Goal: Task Accomplishment & Management: Manage account settings

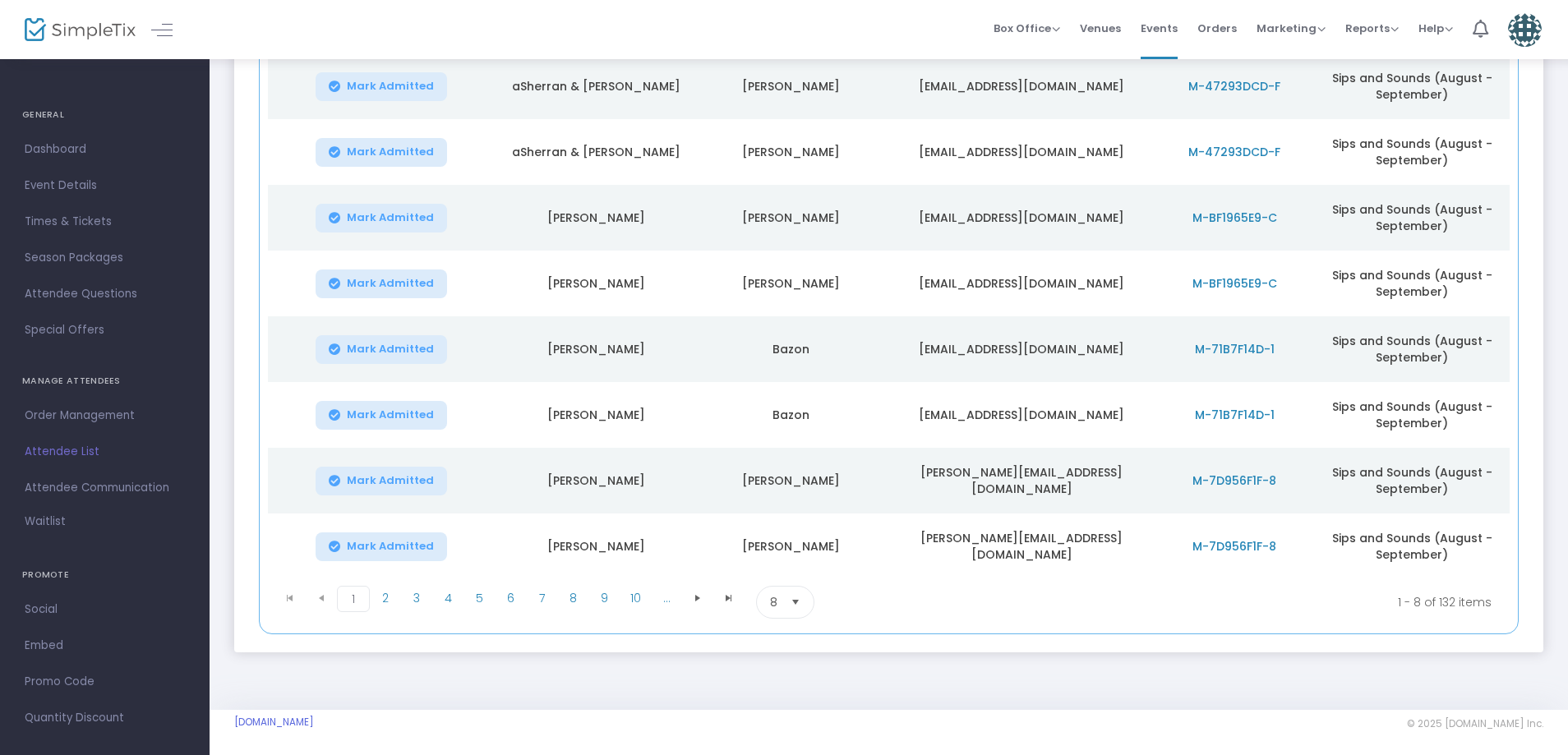
scroll to position [286, 0]
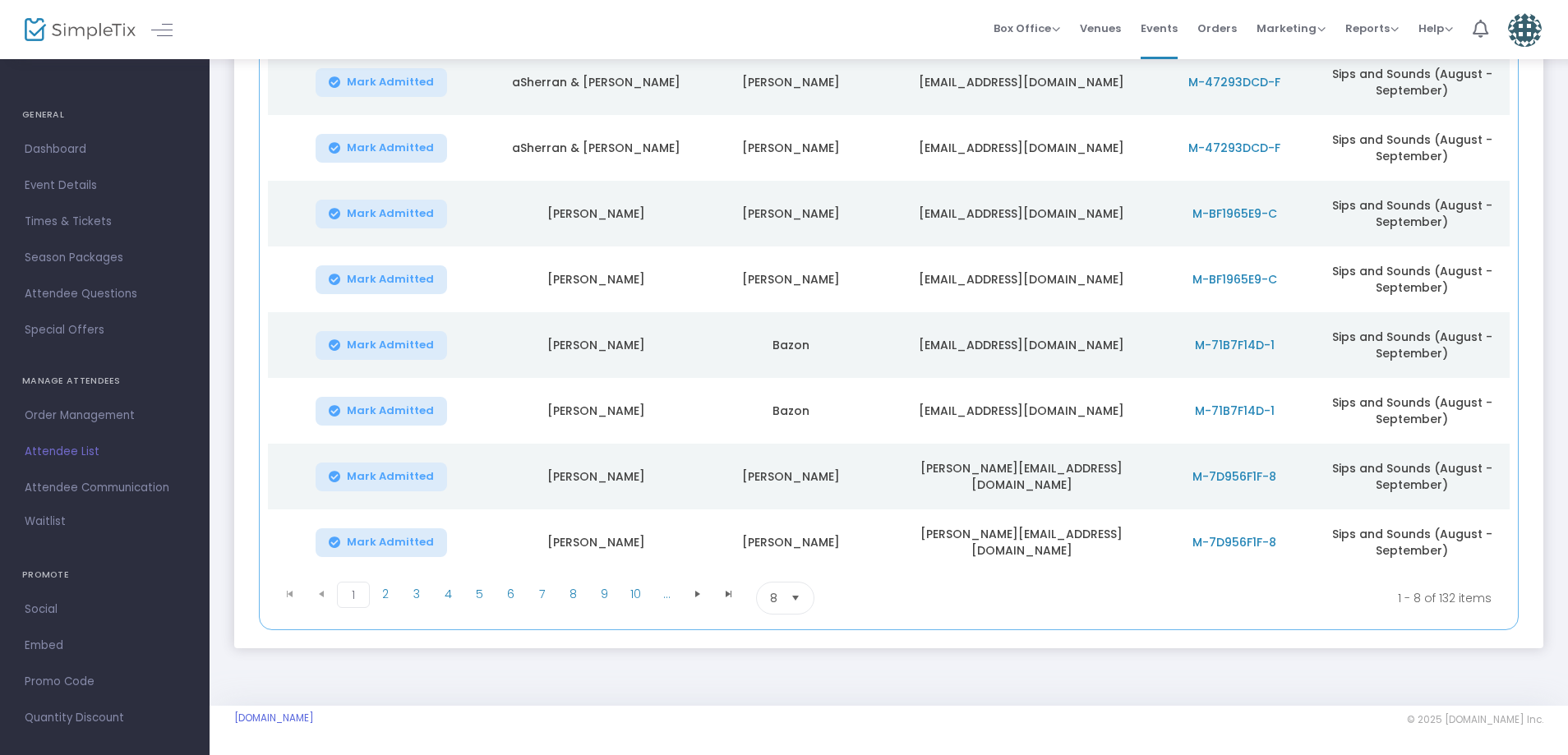
click at [778, 596] on span "8" at bounding box center [773, 597] width 21 height 32
click at [779, 723] on span "100" at bounding box center [779, 730] width 18 height 16
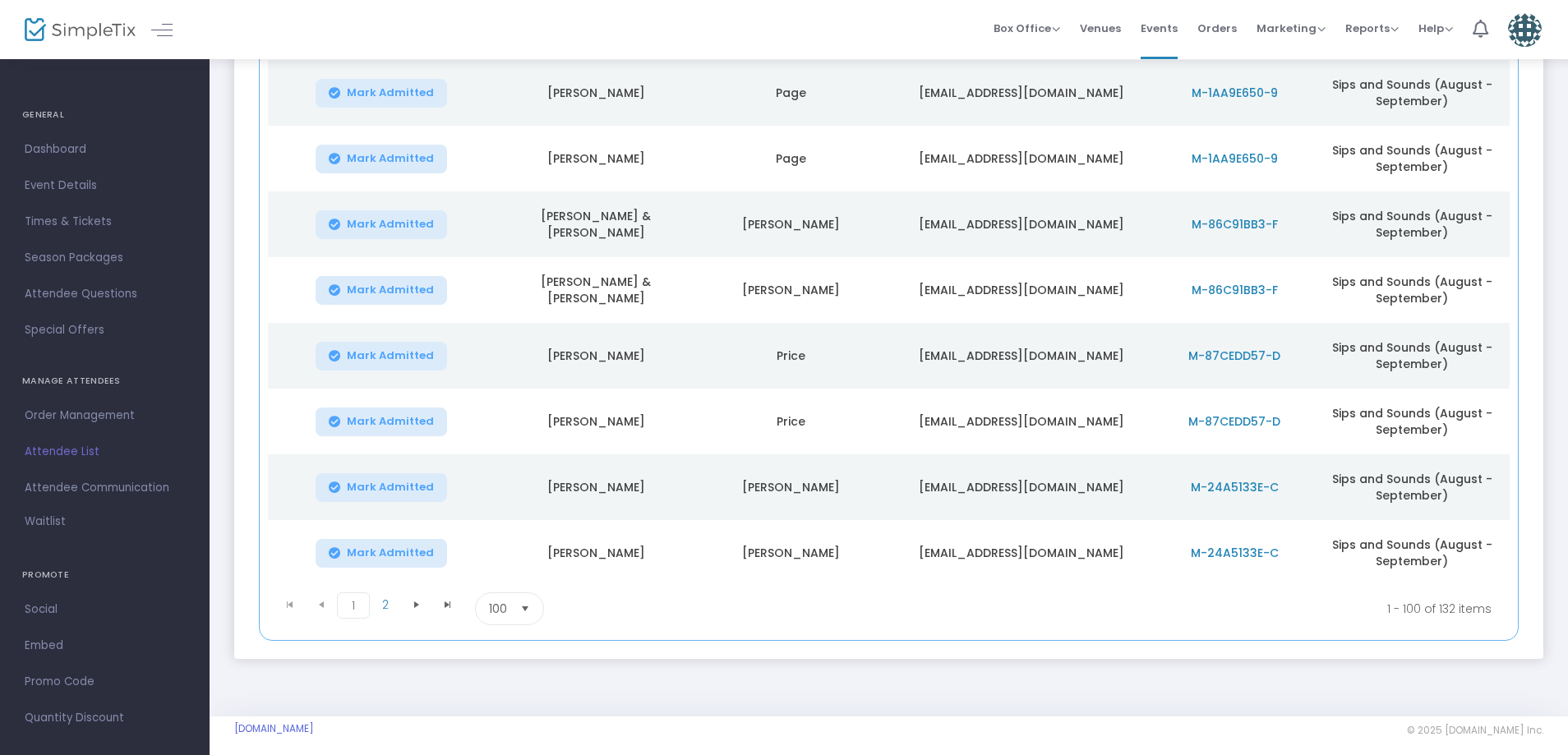
scroll to position [6332, 0]
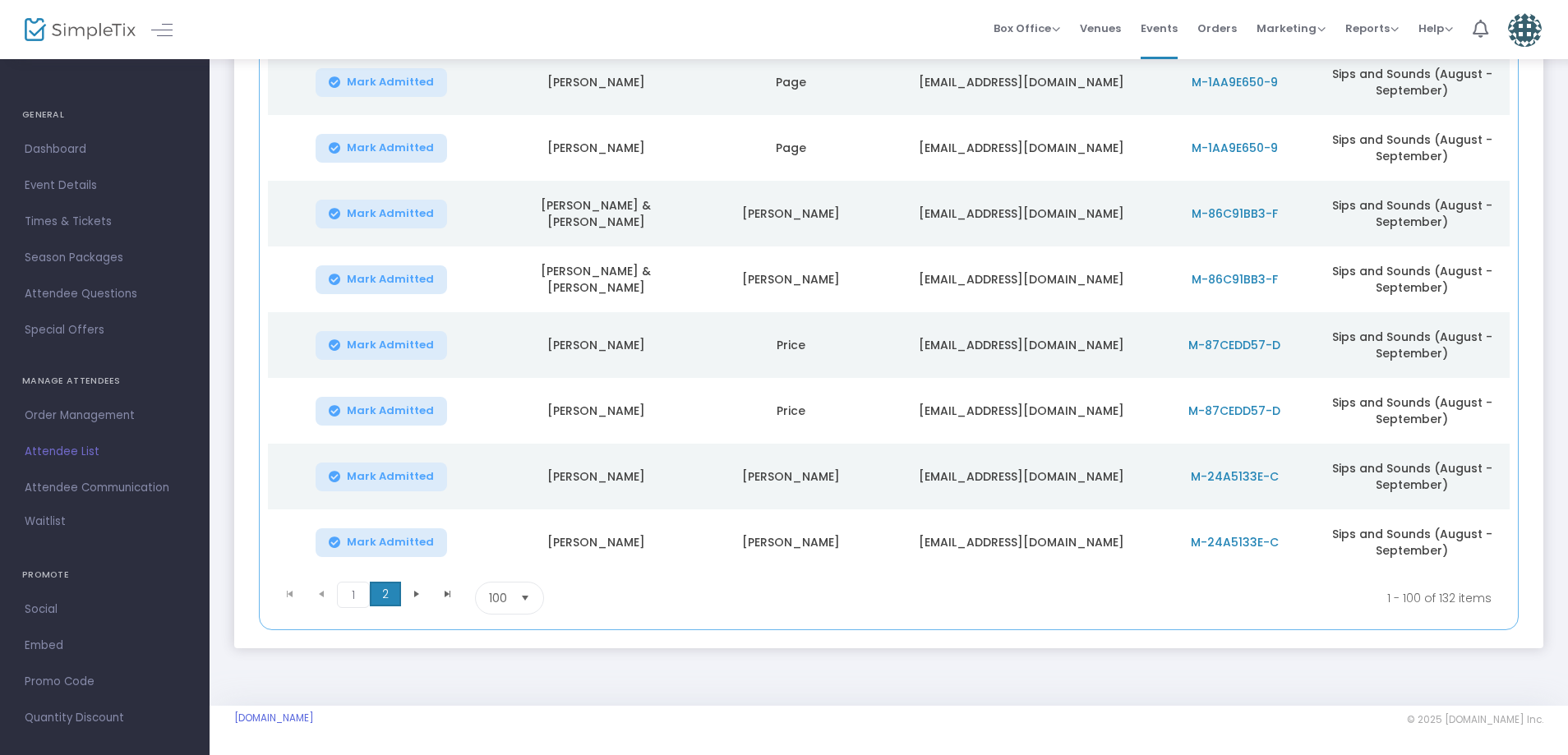
click at [389, 602] on span "2" at bounding box center [385, 594] width 32 height 24
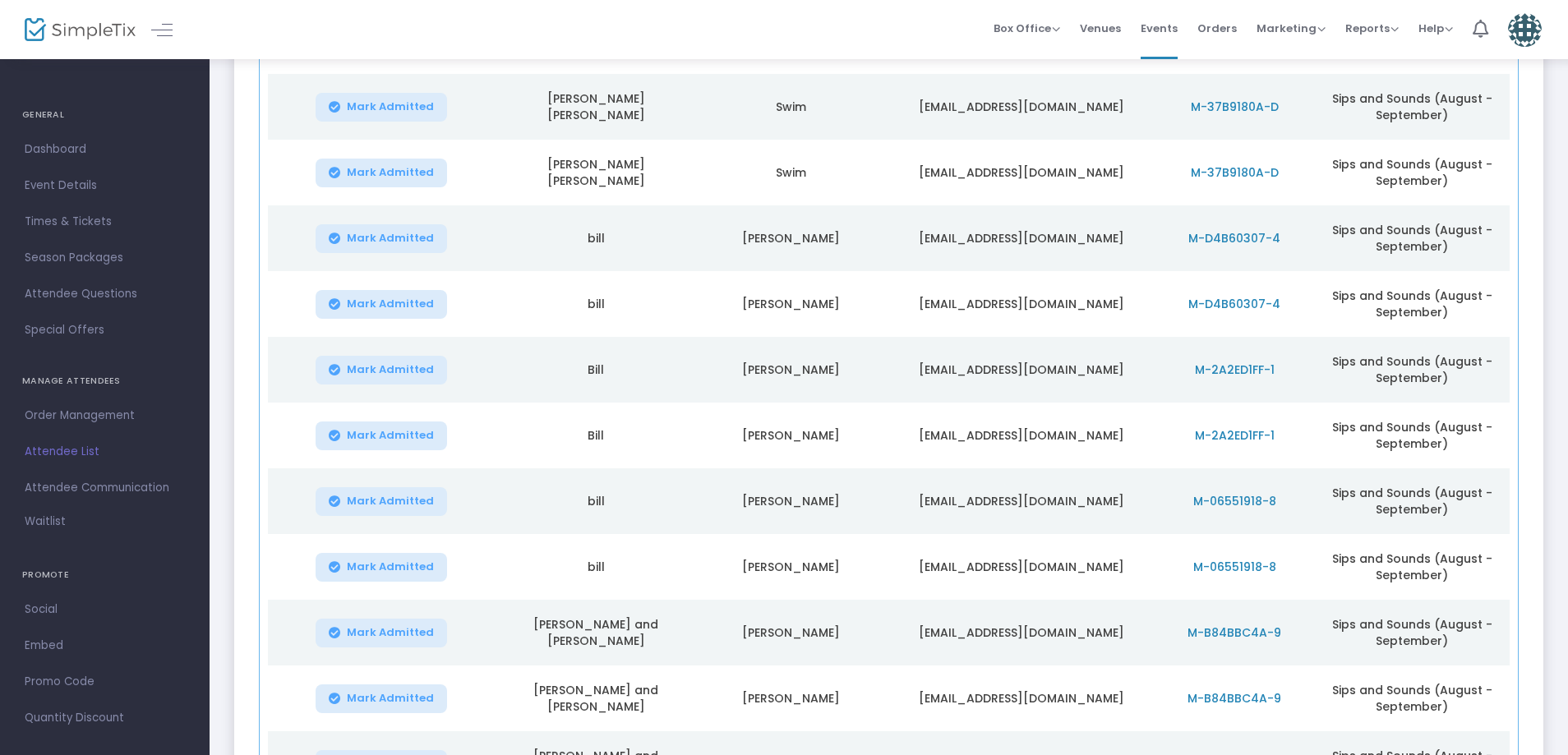
scroll to position [1042, 0]
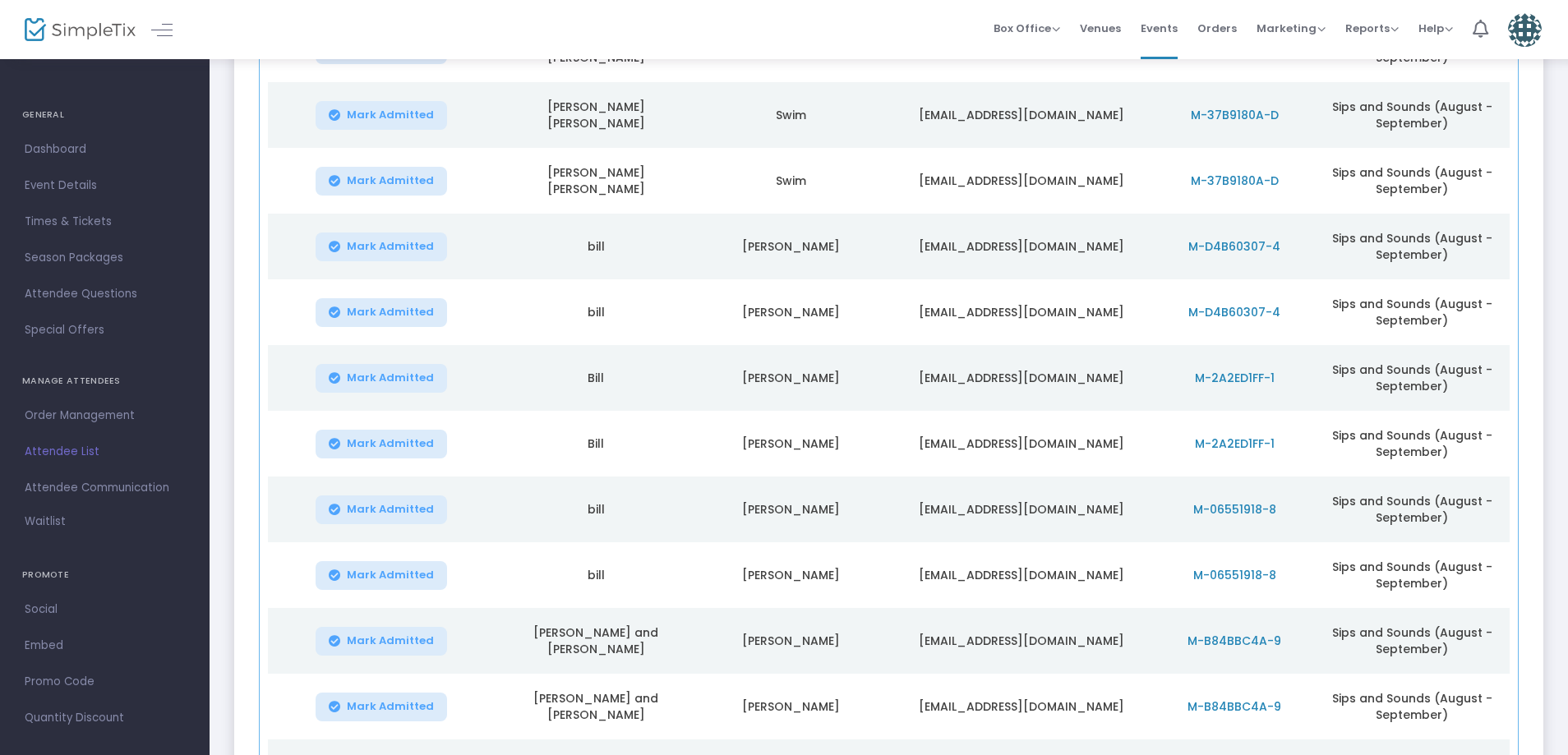
click at [1217, 377] on span "M-2A2ED1FF-1" at bounding box center [1235, 378] width 79 height 16
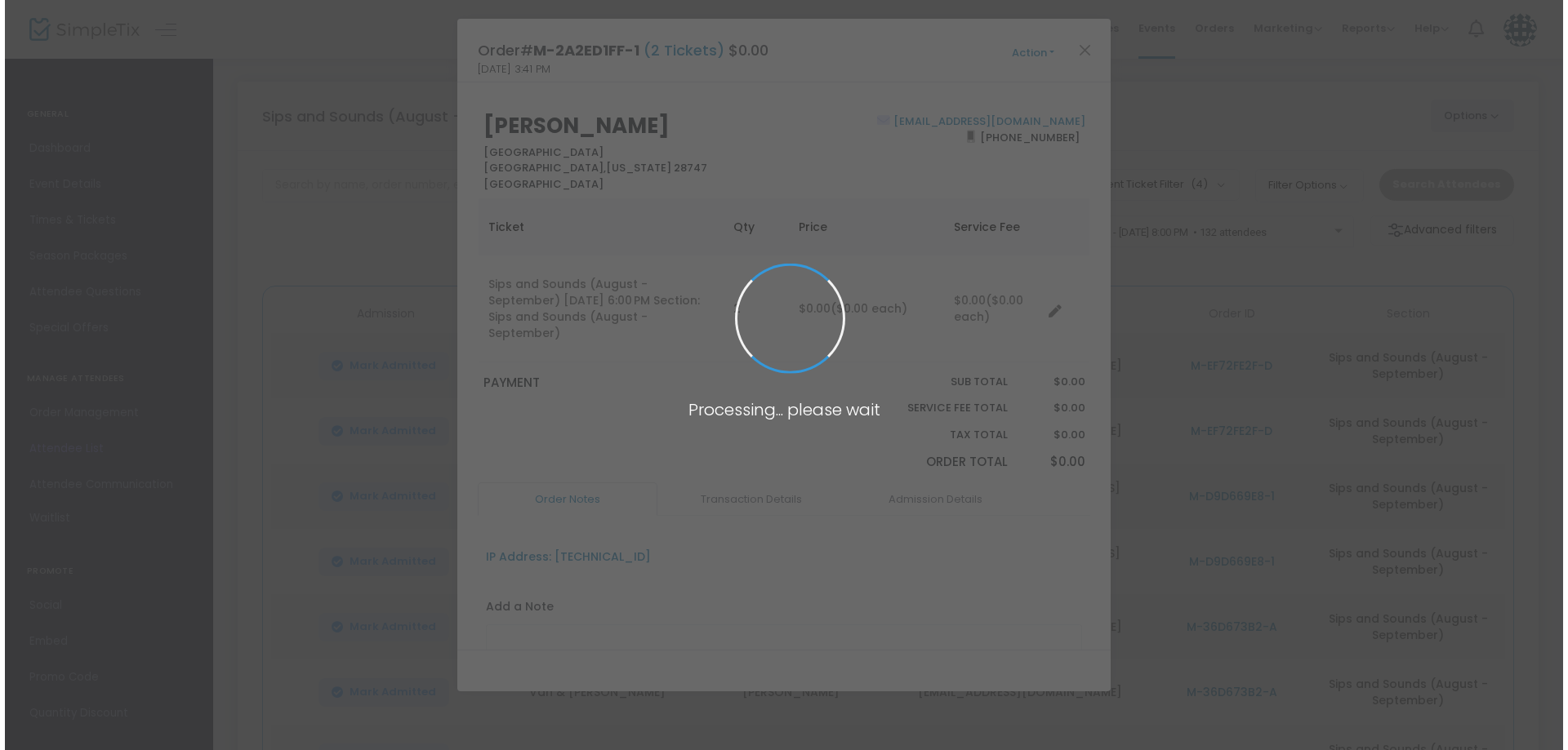
scroll to position [0, 0]
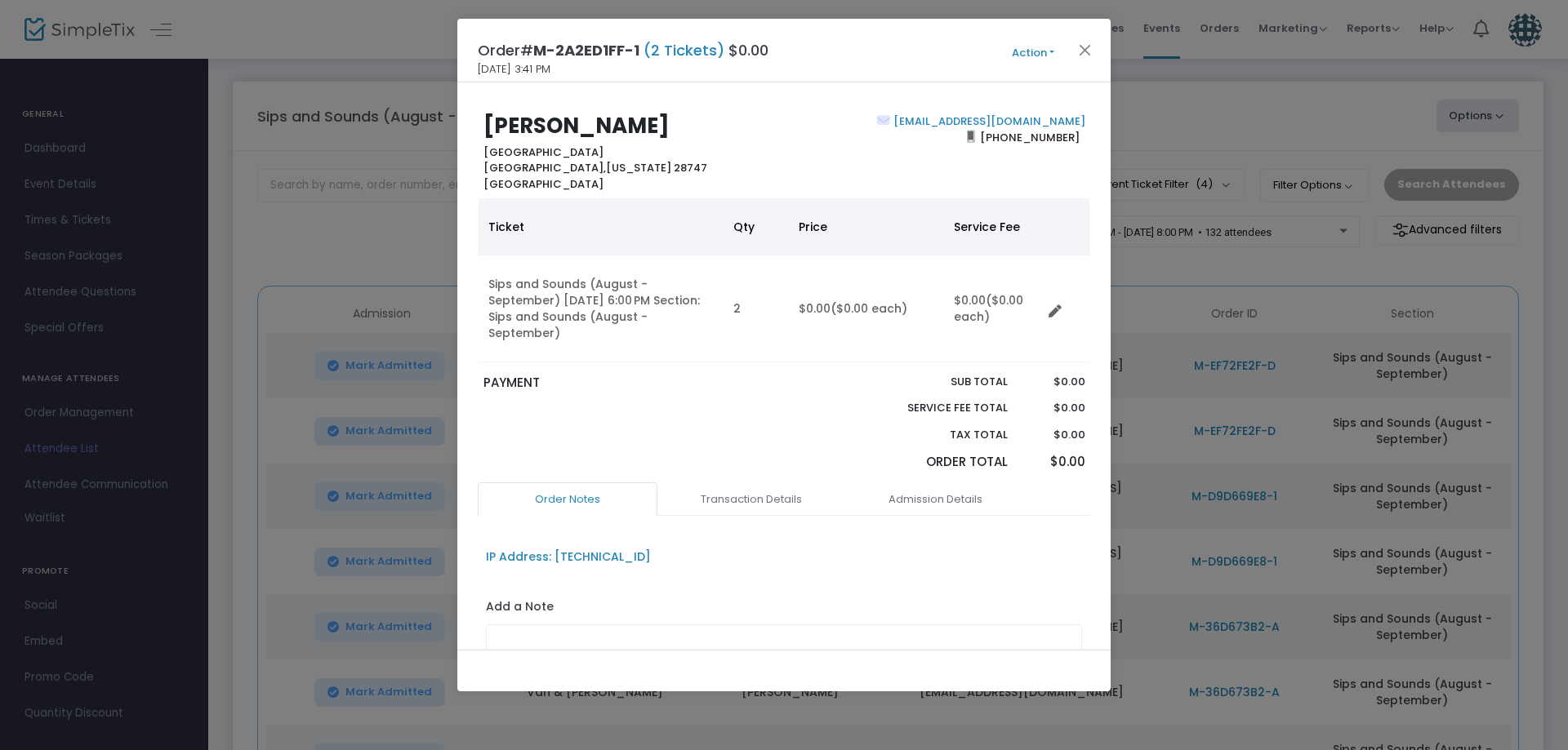
click at [1020, 60] on button "Action" at bounding box center [1032, 53] width 98 height 18
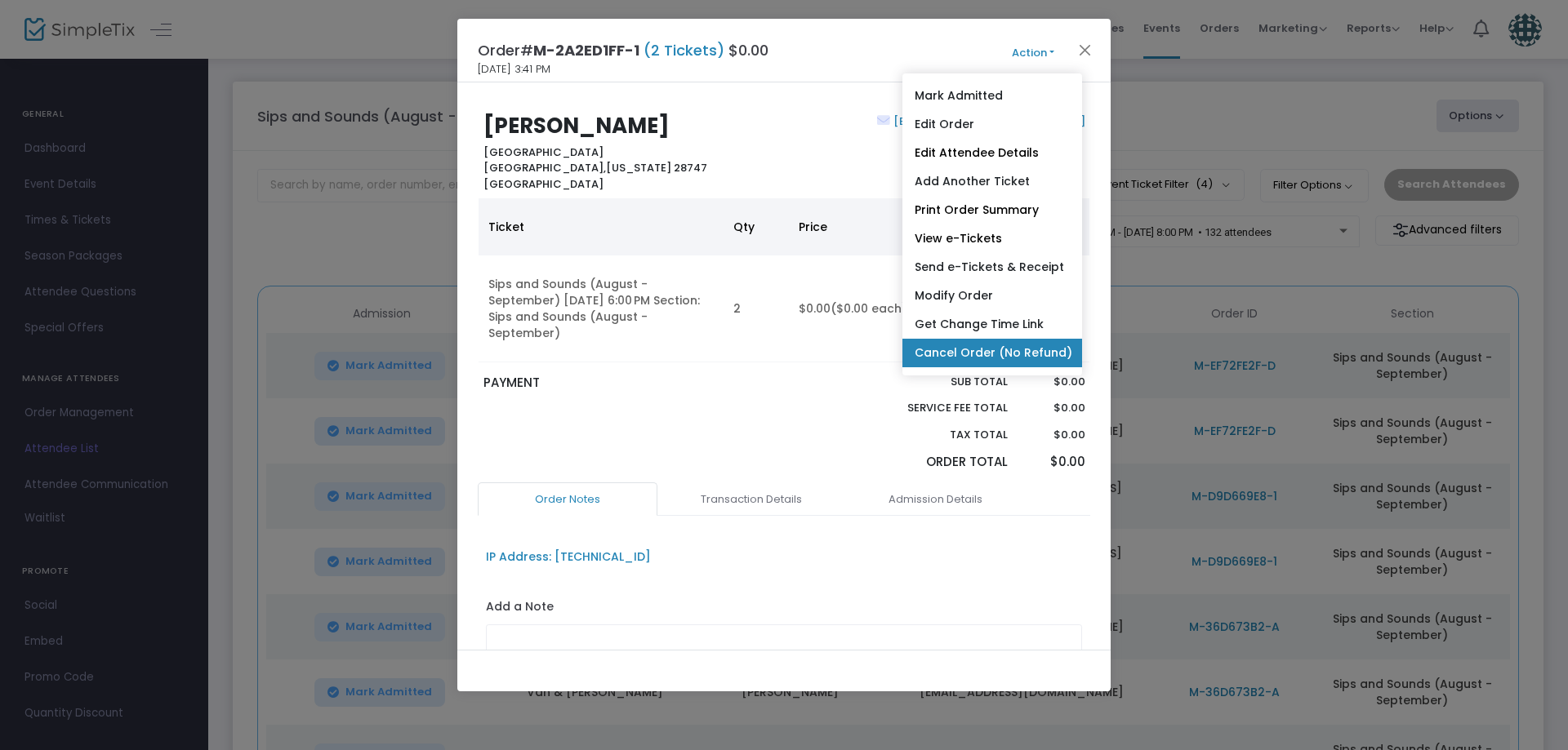
click at [978, 354] on link "Cancel Order (No Refund)" at bounding box center [991, 353] width 180 height 29
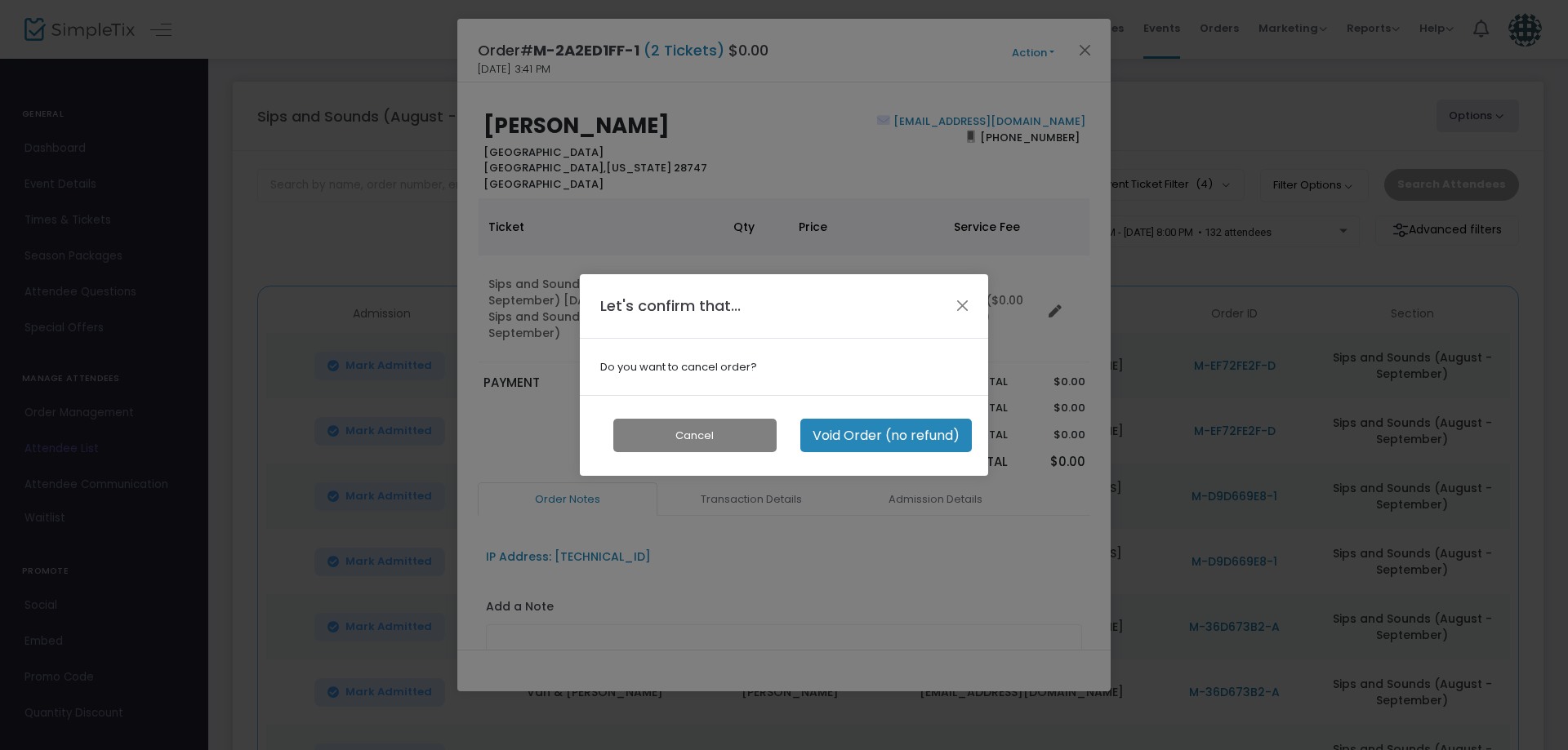
click at [910, 443] on button "Void Order (no refund)" at bounding box center [886, 435] width 171 height 33
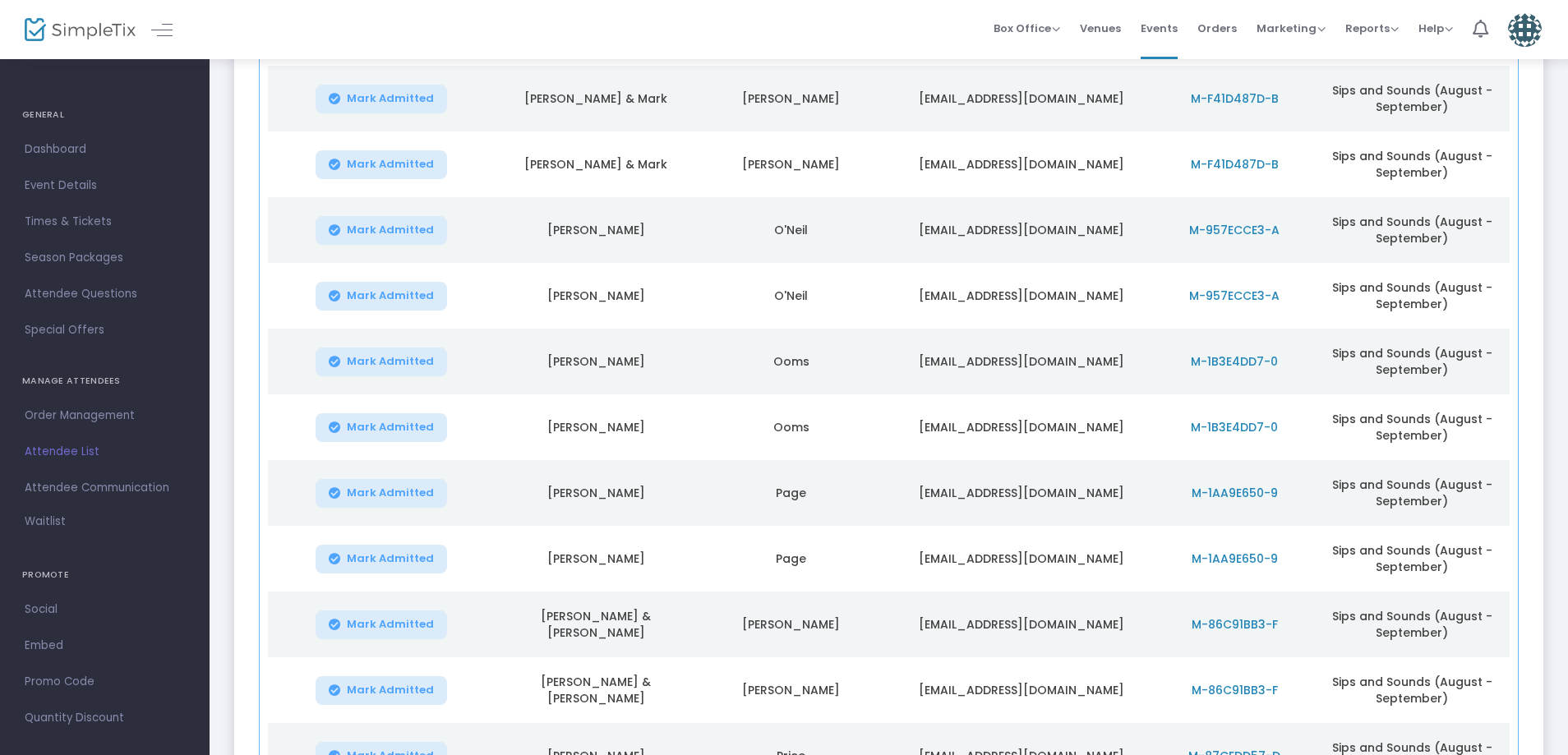
scroll to position [6332, 0]
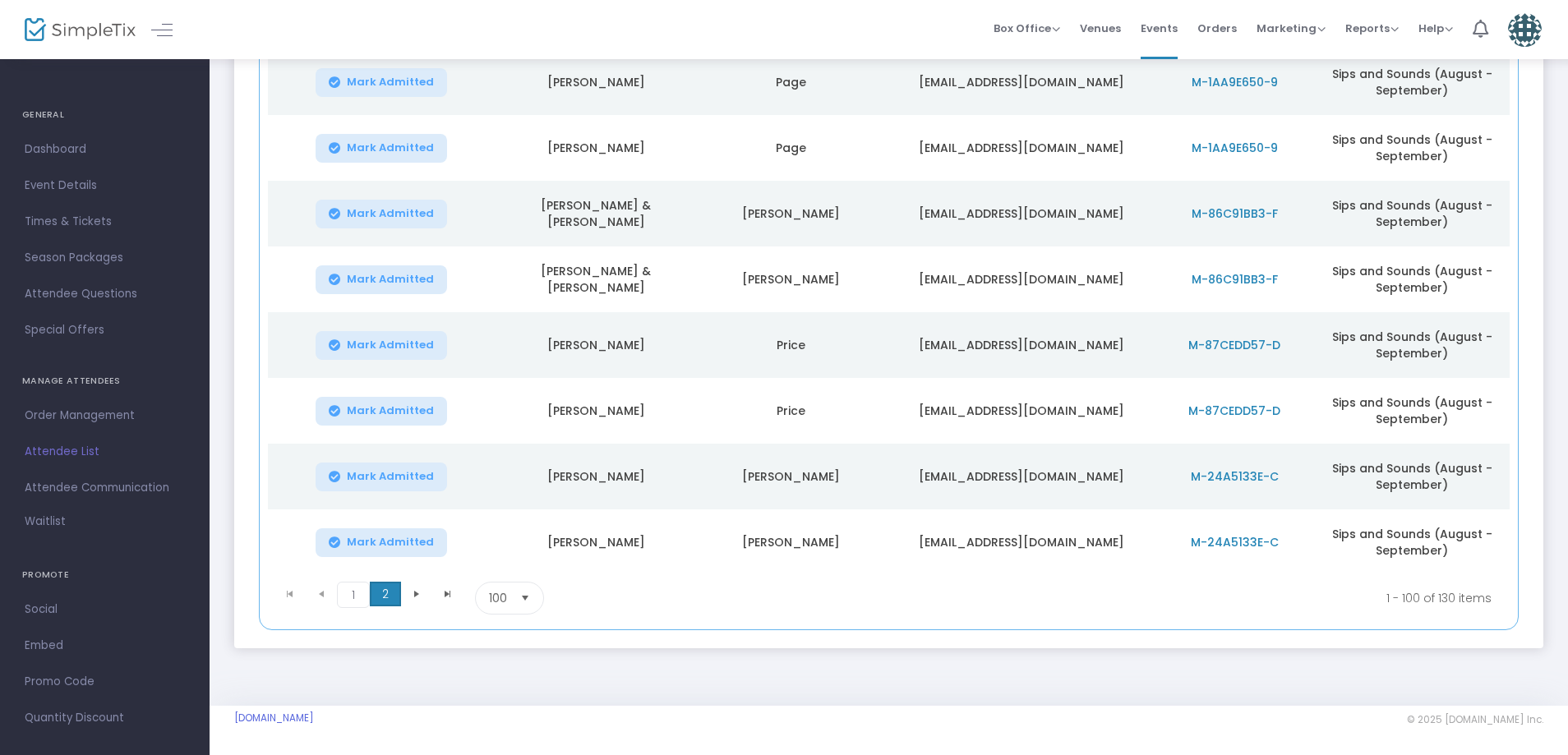
click at [382, 596] on span "2" at bounding box center [385, 594] width 32 height 24
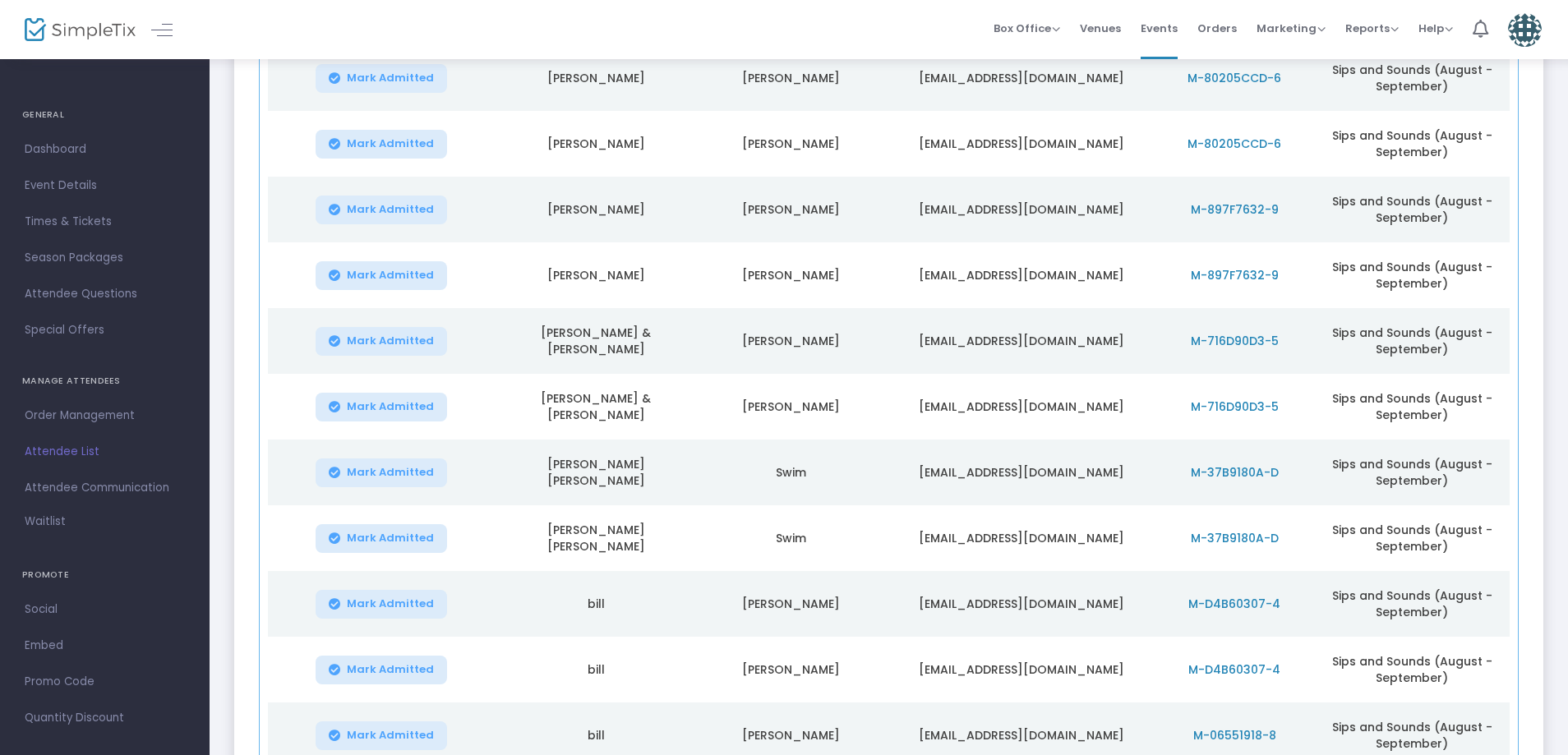
scroll to position [657, 0]
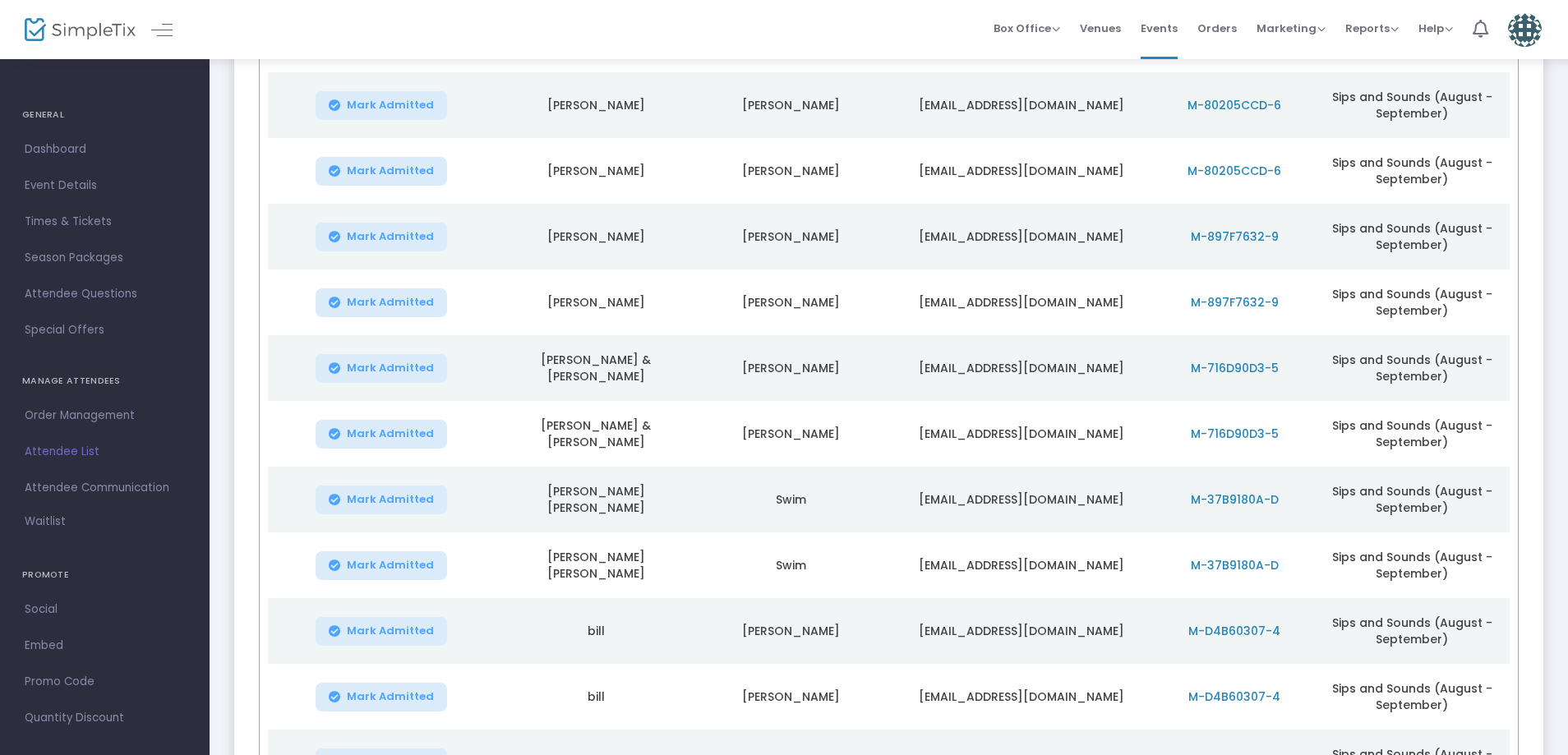
click at [1232, 241] on span "M-897F7632-9" at bounding box center [1235, 236] width 88 height 16
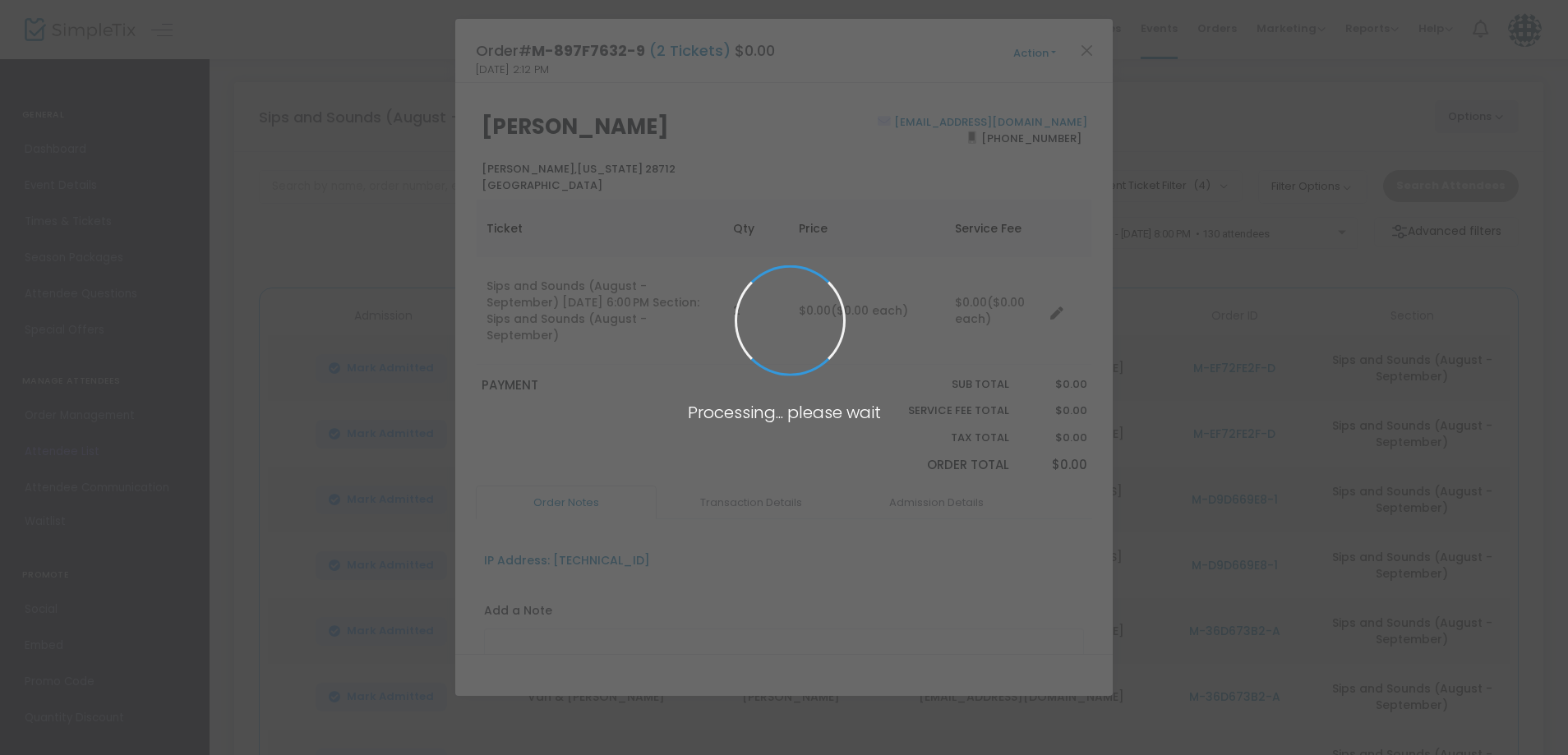
scroll to position [0, 0]
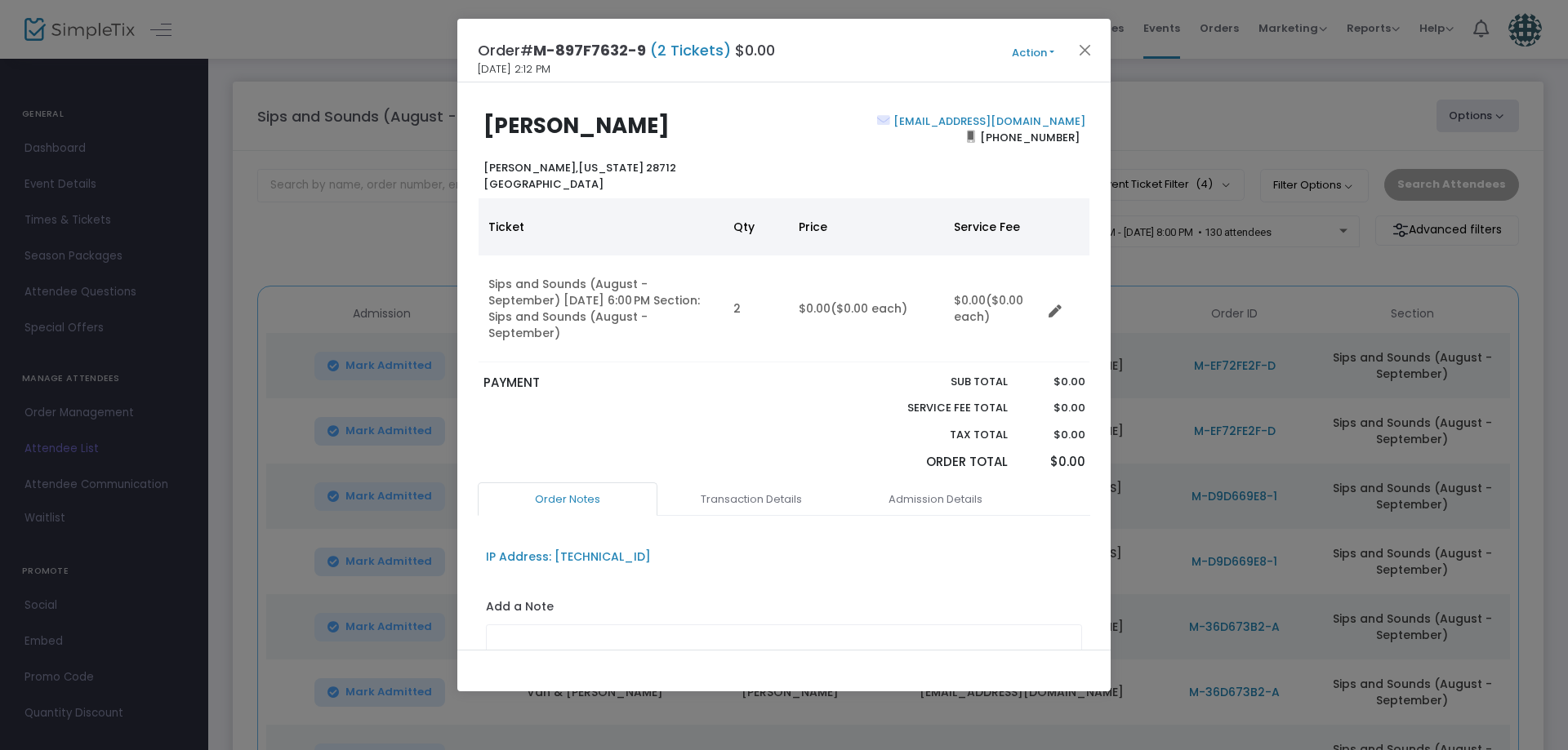
click at [1031, 53] on button "Action" at bounding box center [1032, 53] width 98 height 18
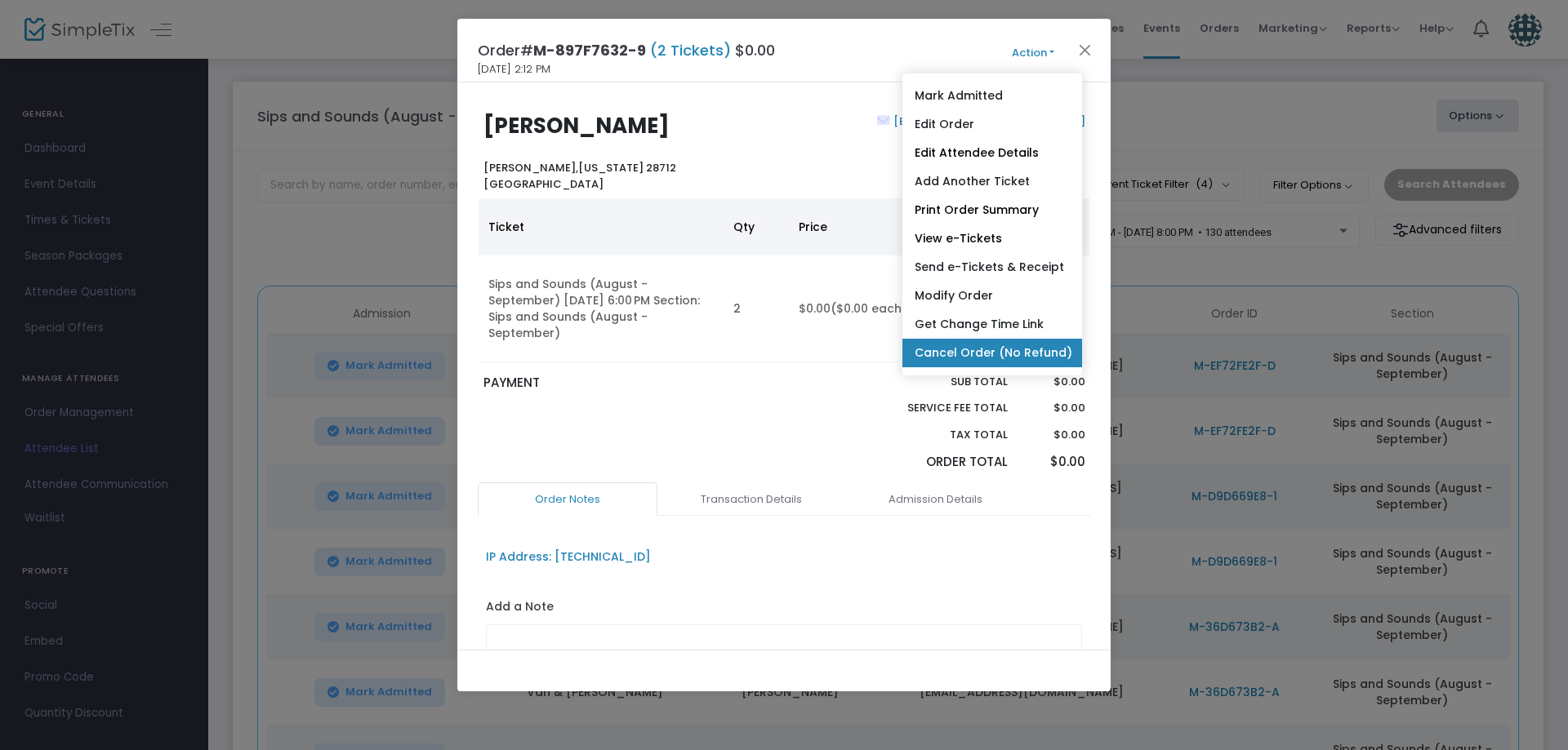
click at [987, 354] on link "Cancel Order (No Refund)" at bounding box center [991, 353] width 180 height 29
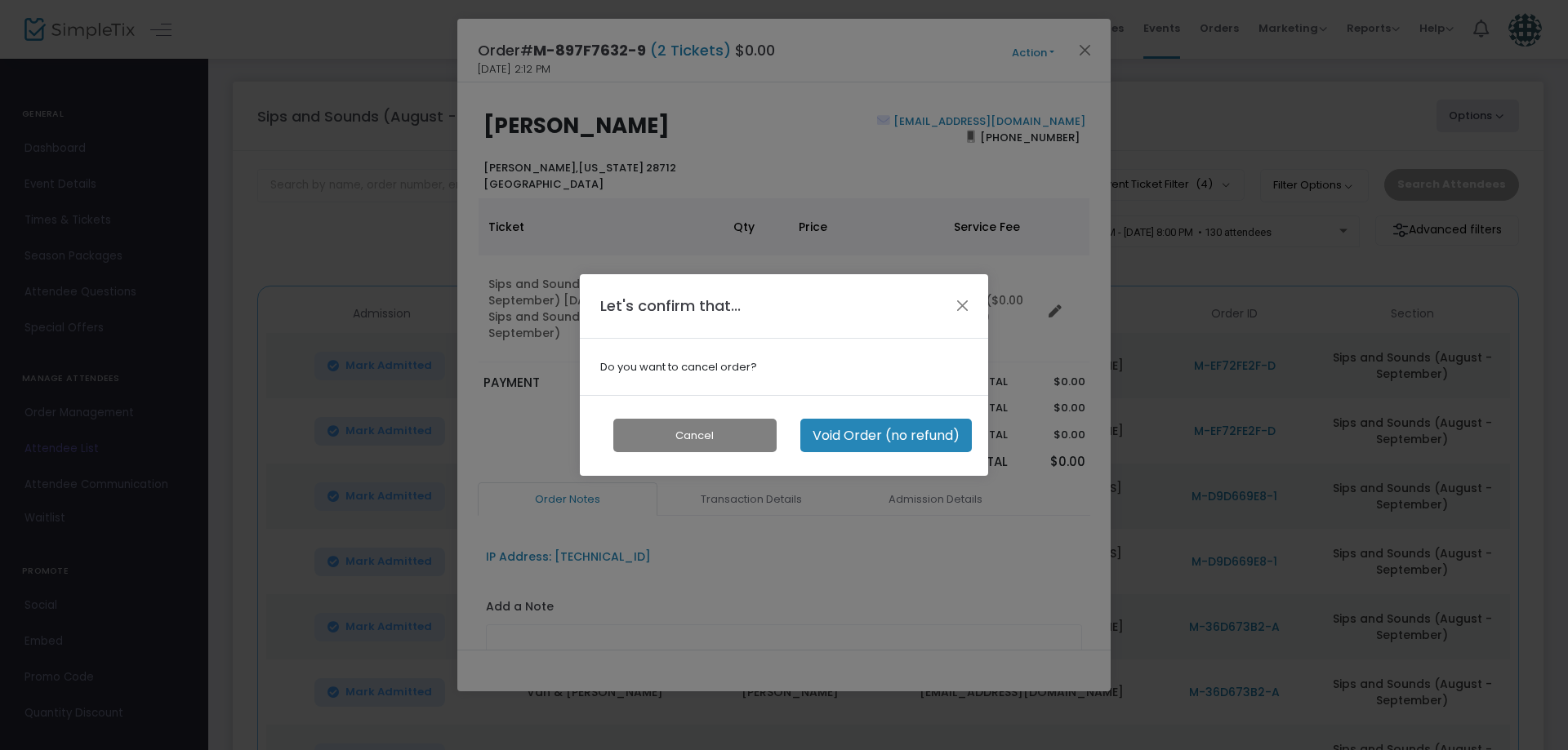
click at [865, 438] on button "Void Order (no refund)" at bounding box center [886, 435] width 171 height 33
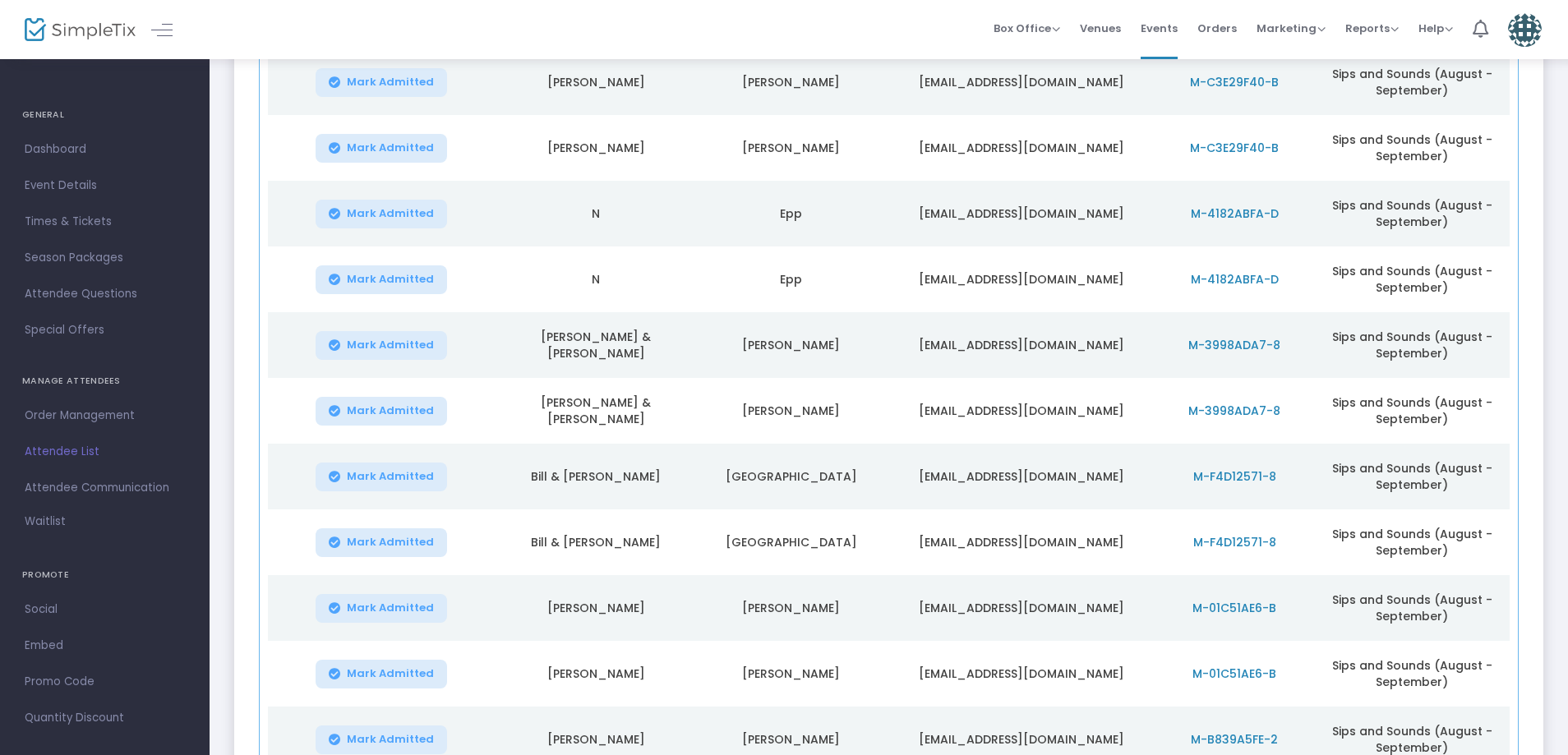
scroll to position [2224, 0]
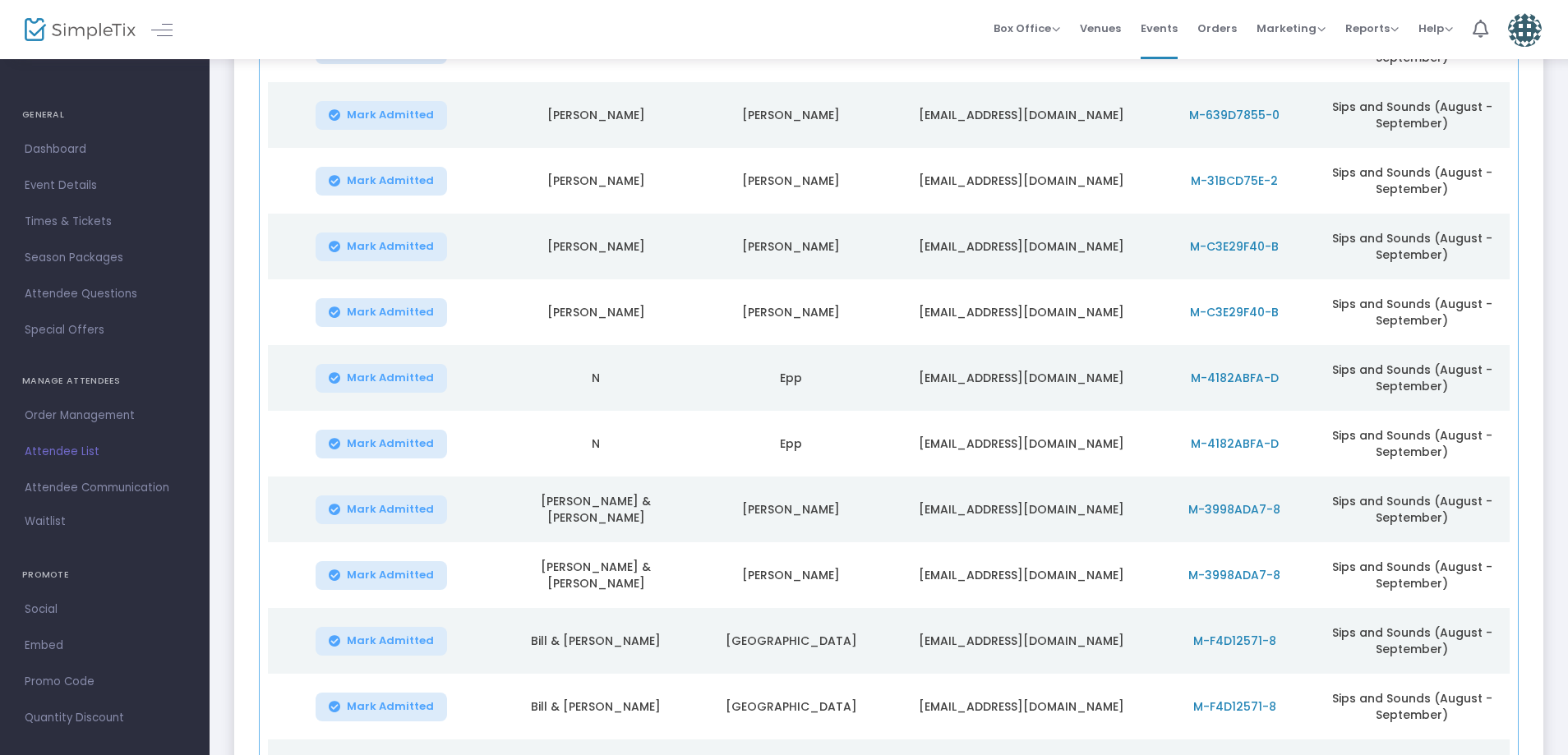
click at [1264, 180] on span "M-31BCD75E-2" at bounding box center [1234, 180] width 87 height 16
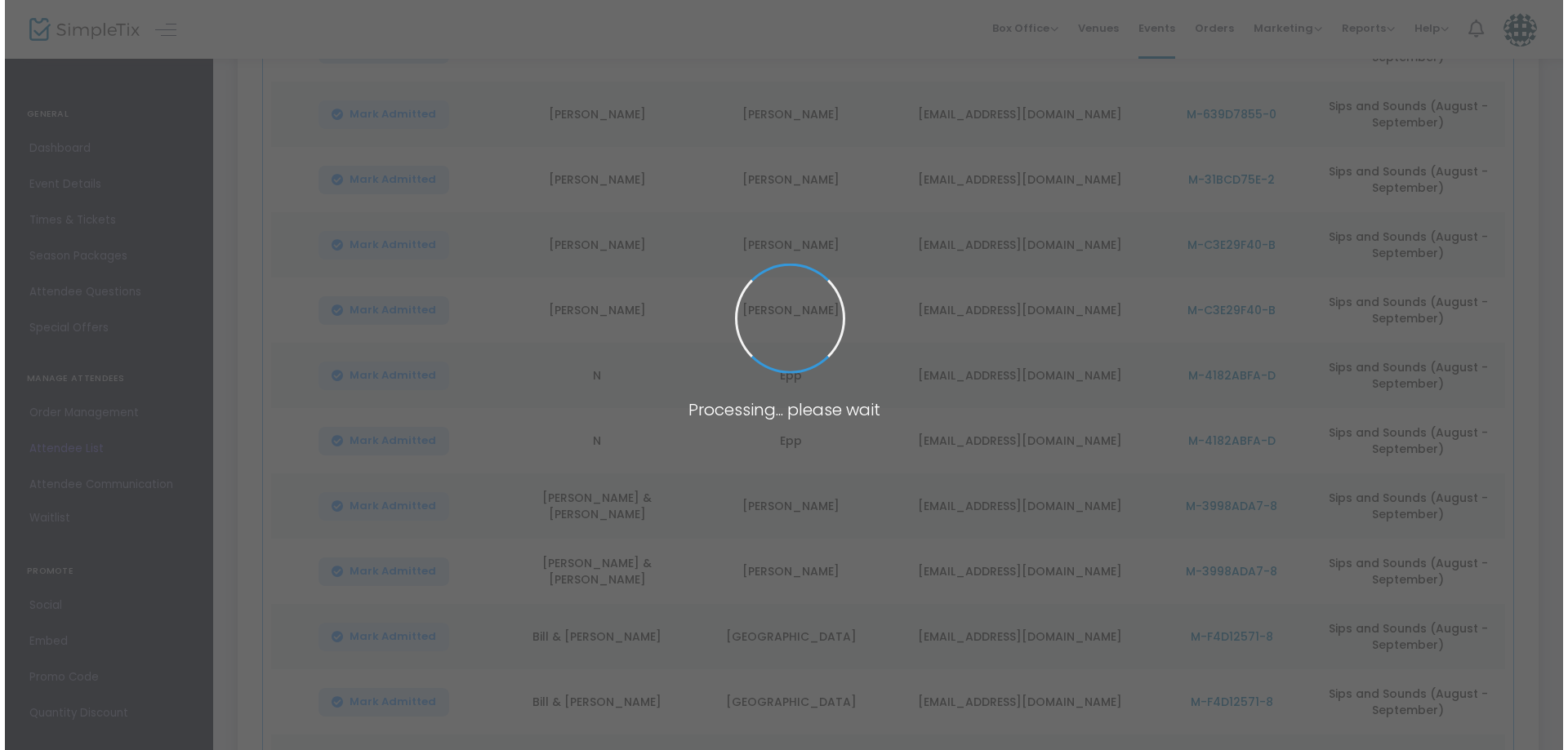
scroll to position [0, 0]
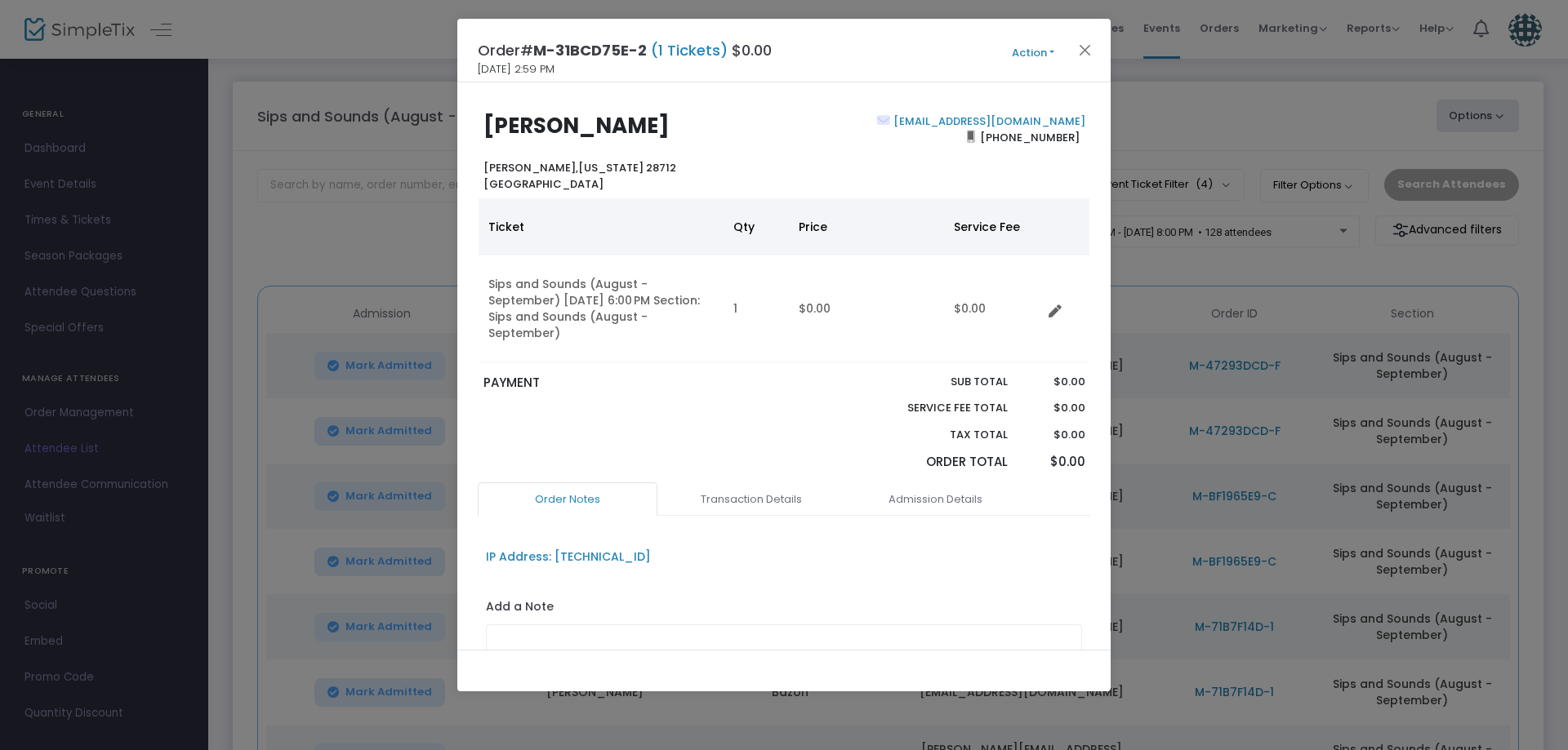
click at [1035, 49] on button "Action" at bounding box center [1032, 53] width 98 height 18
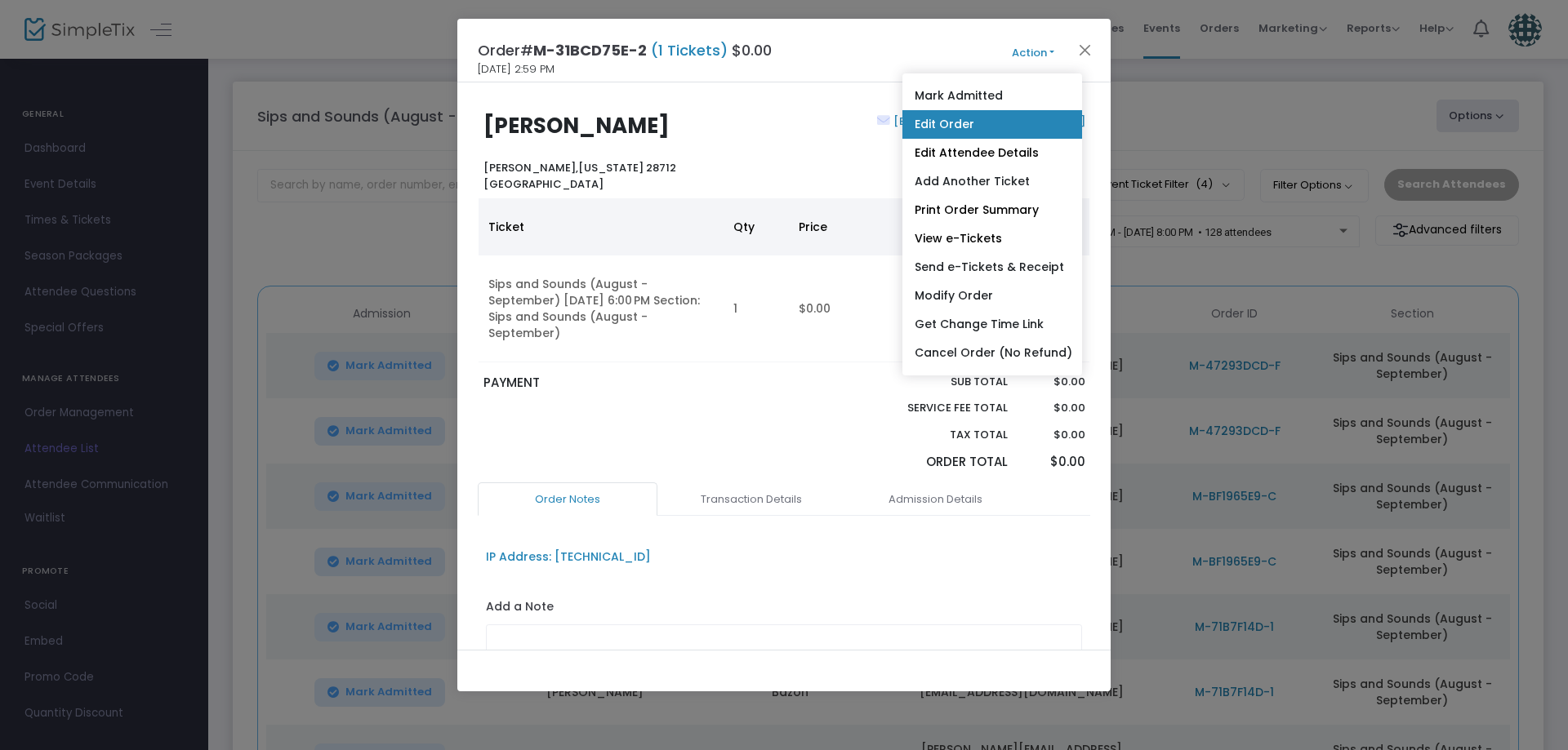
click at [987, 128] on link "Edit Order" at bounding box center [991, 124] width 180 height 29
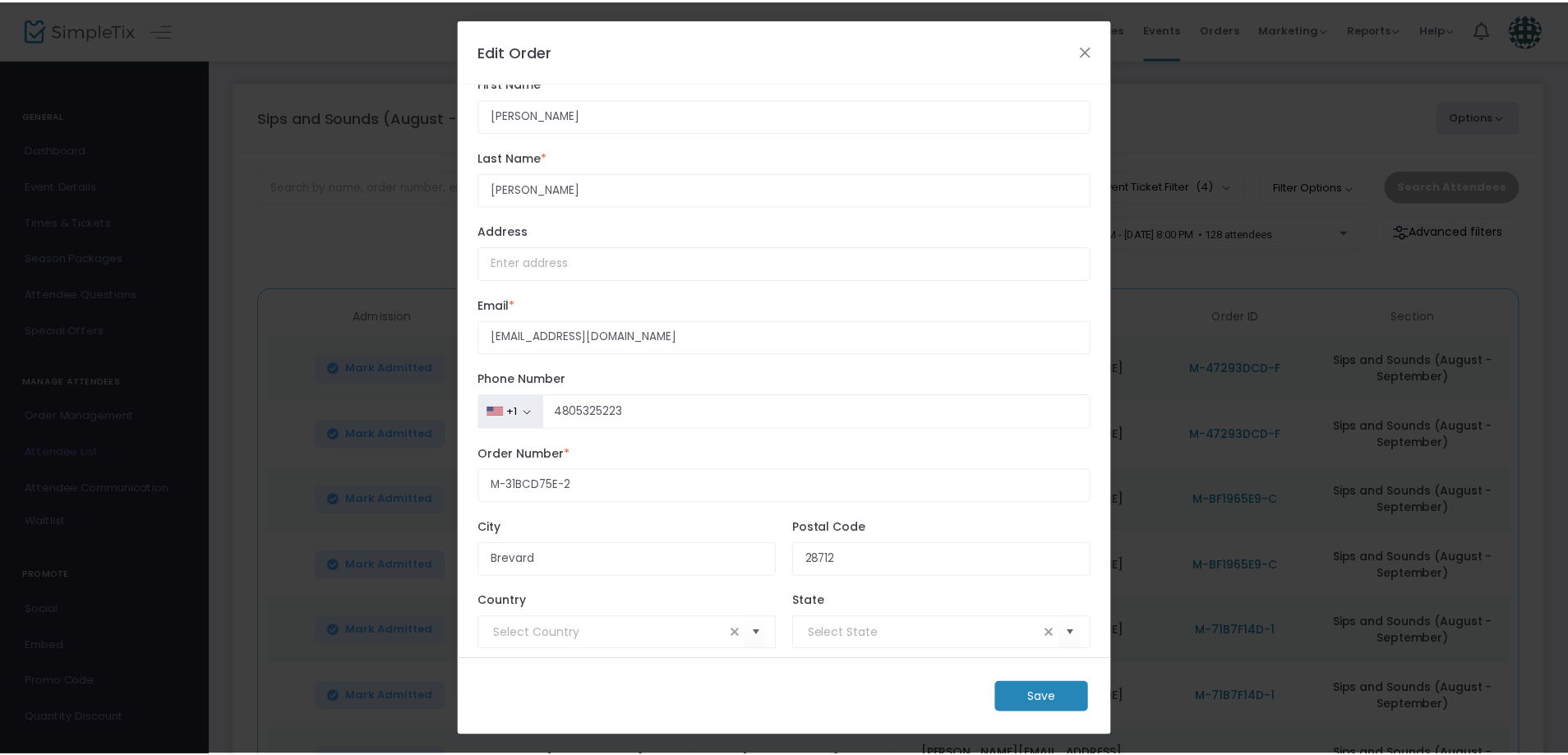
scroll to position [57, 0]
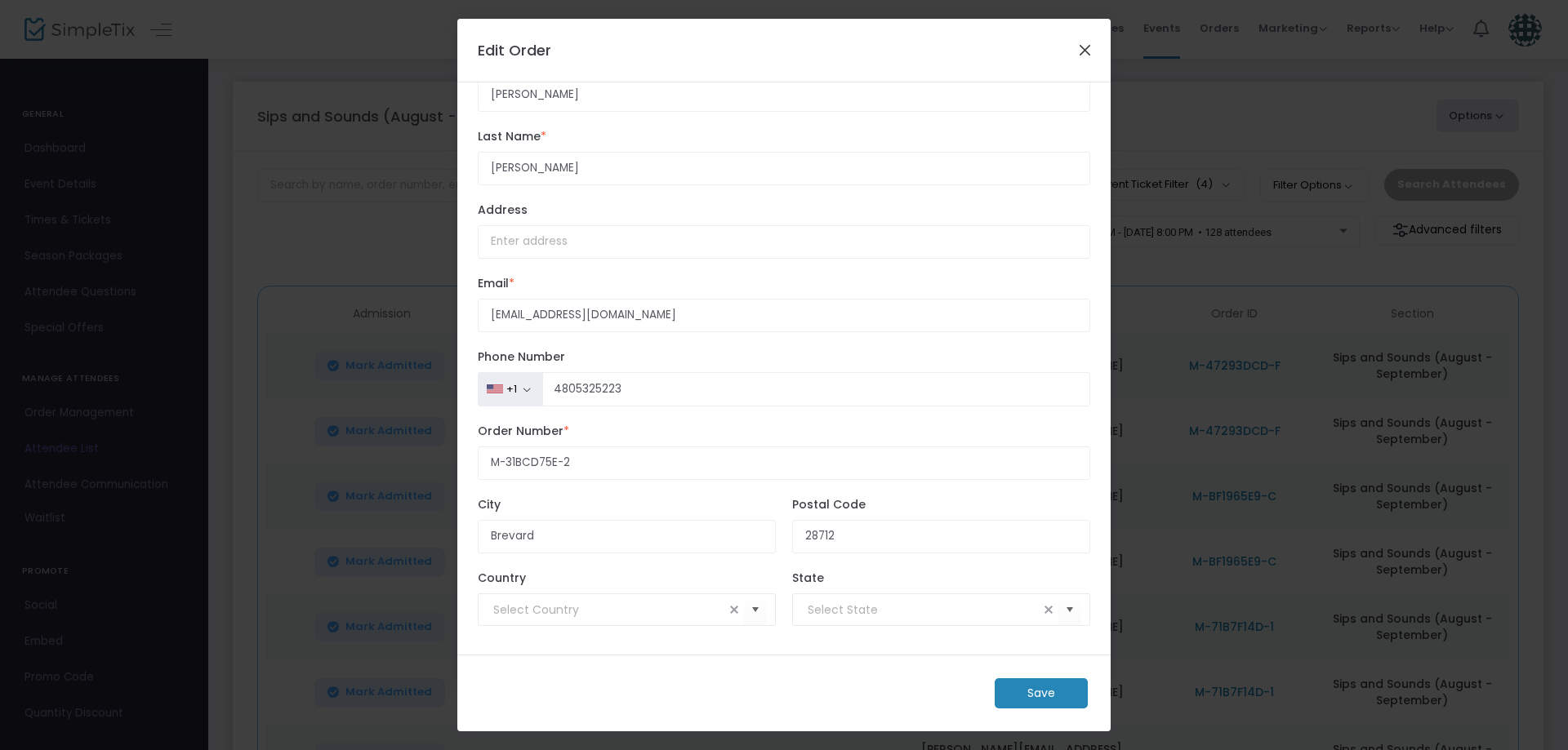
click at [1084, 53] on button "Close" at bounding box center [1085, 50] width 21 height 21
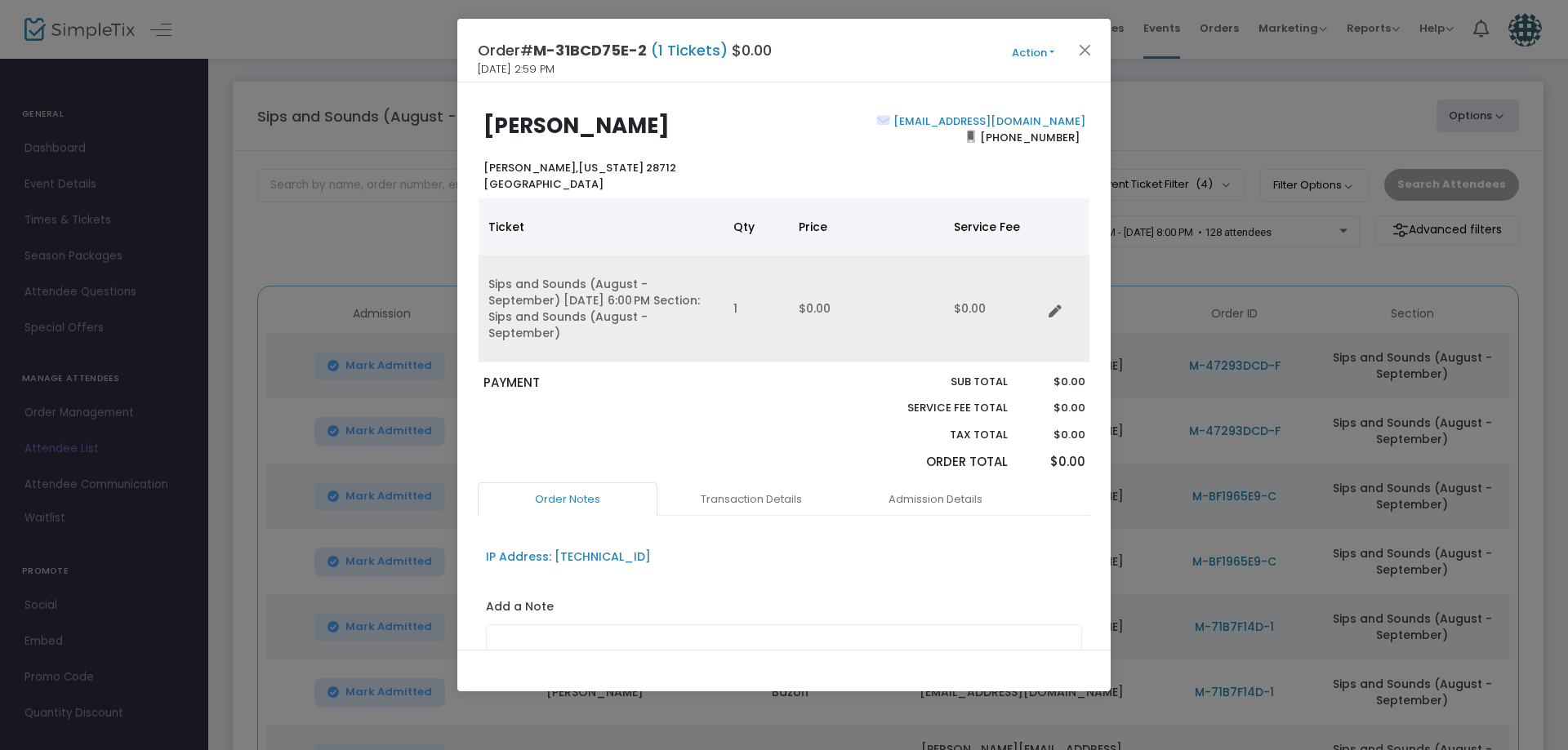
click at [1067, 319] on td "Data table" at bounding box center [1065, 308] width 47 height 107
click at [1055, 310] on icon "Data table" at bounding box center [1055, 311] width 13 height 13
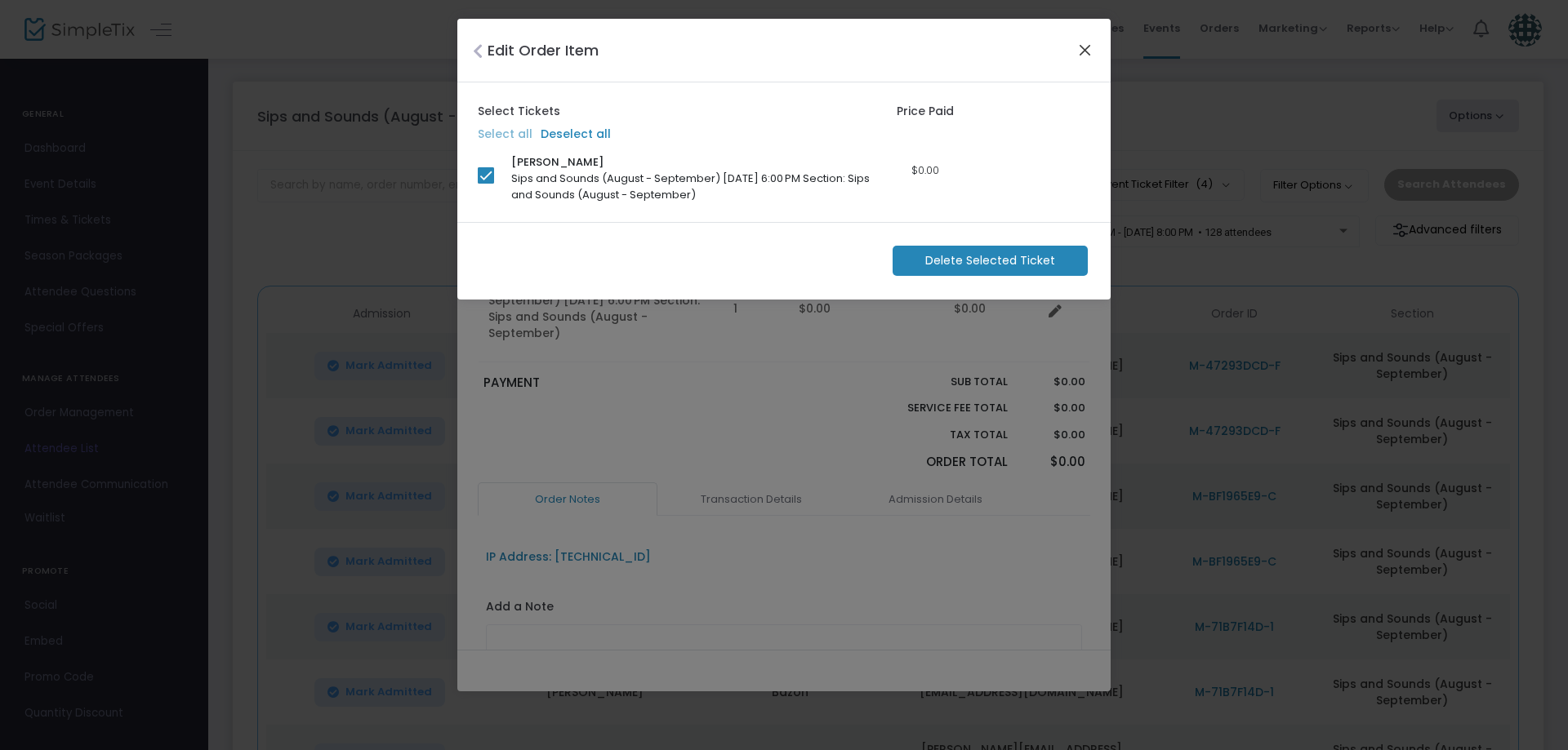
click at [1082, 52] on button "Close" at bounding box center [1085, 50] width 21 height 21
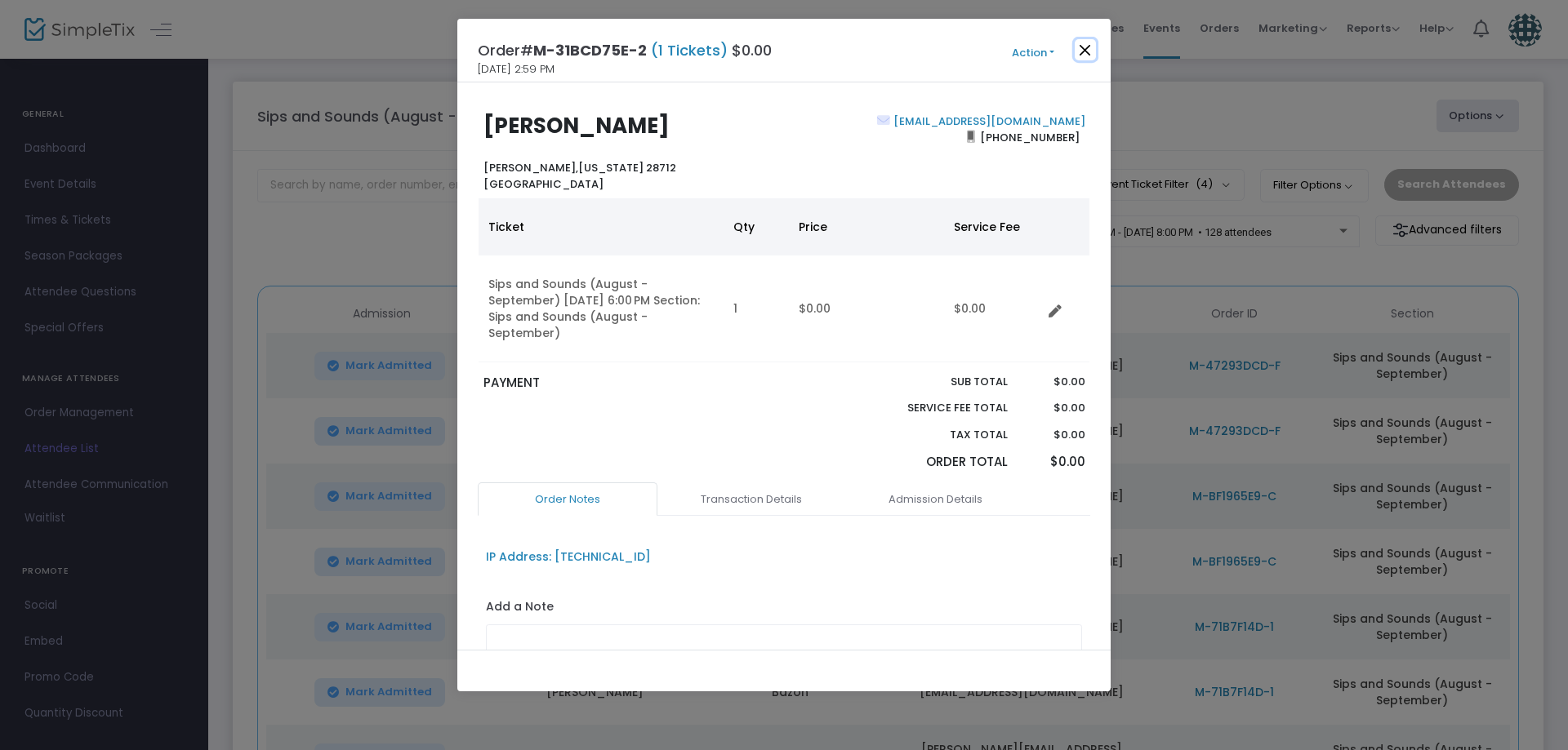
click at [1081, 51] on button "Close" at bounding box center [1085, 50] width 21 height 21
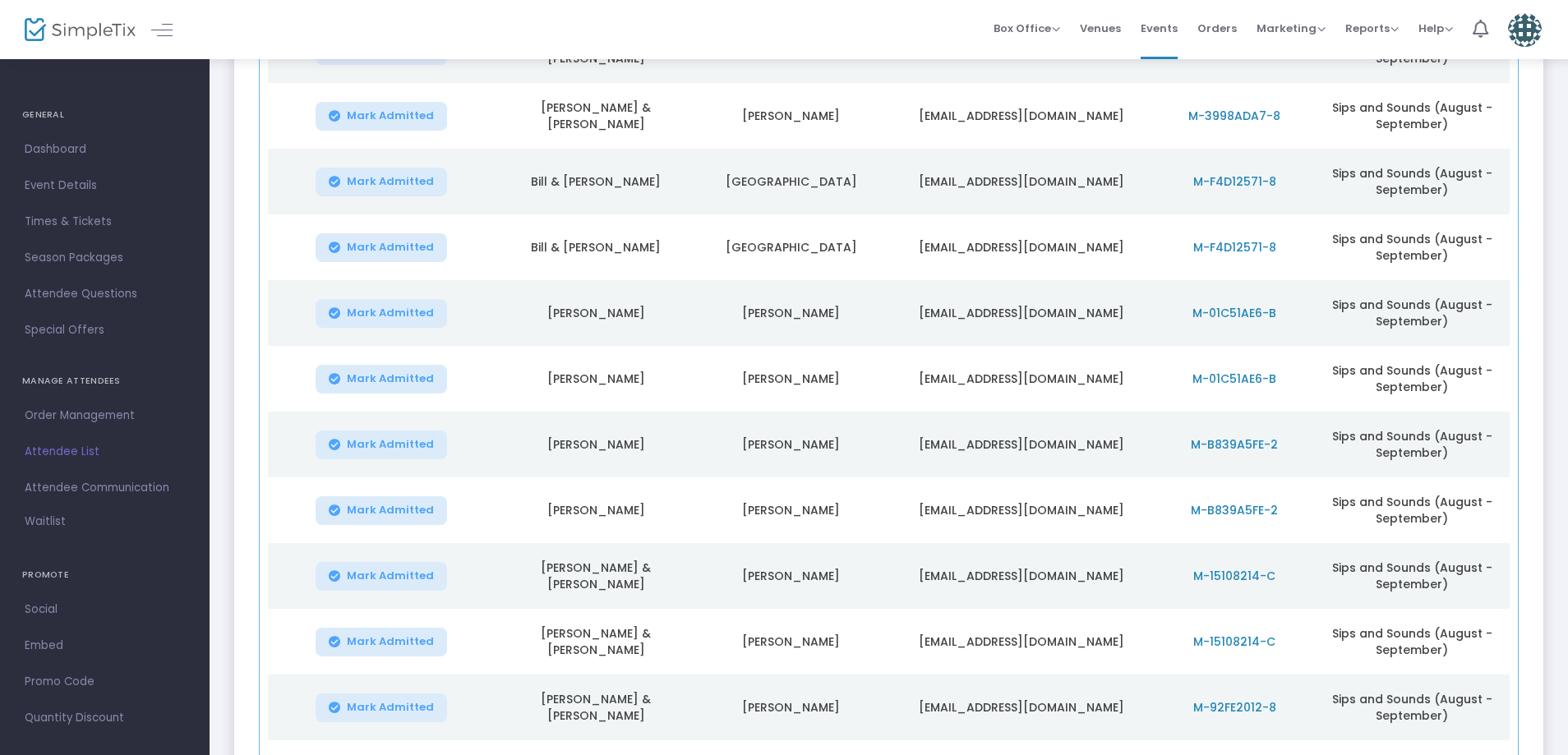
scroll to position [2717, 0]
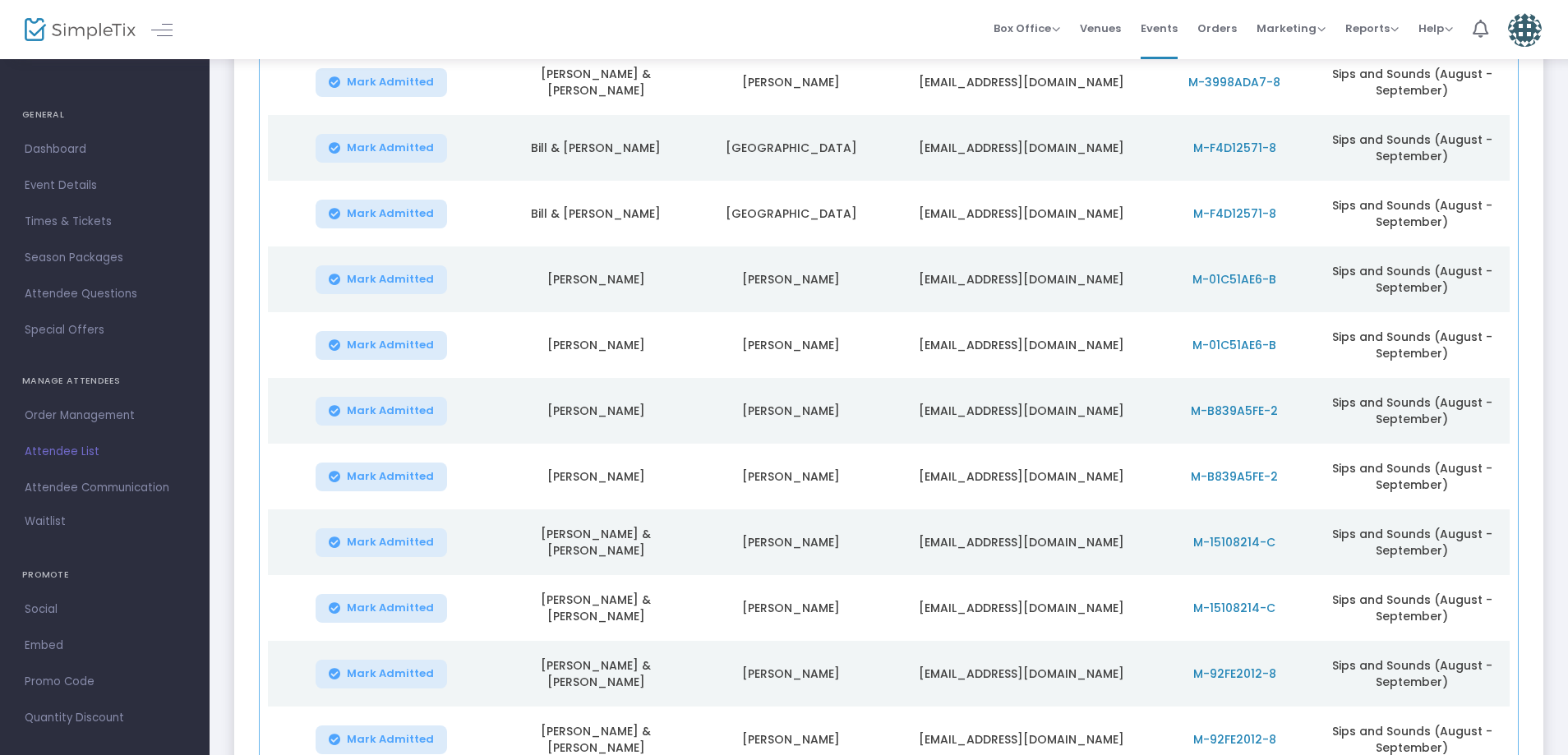
click at [1249, 278] on span "M-01C51AE6-B" at bounding box center [1234, 279] width 84 height 16
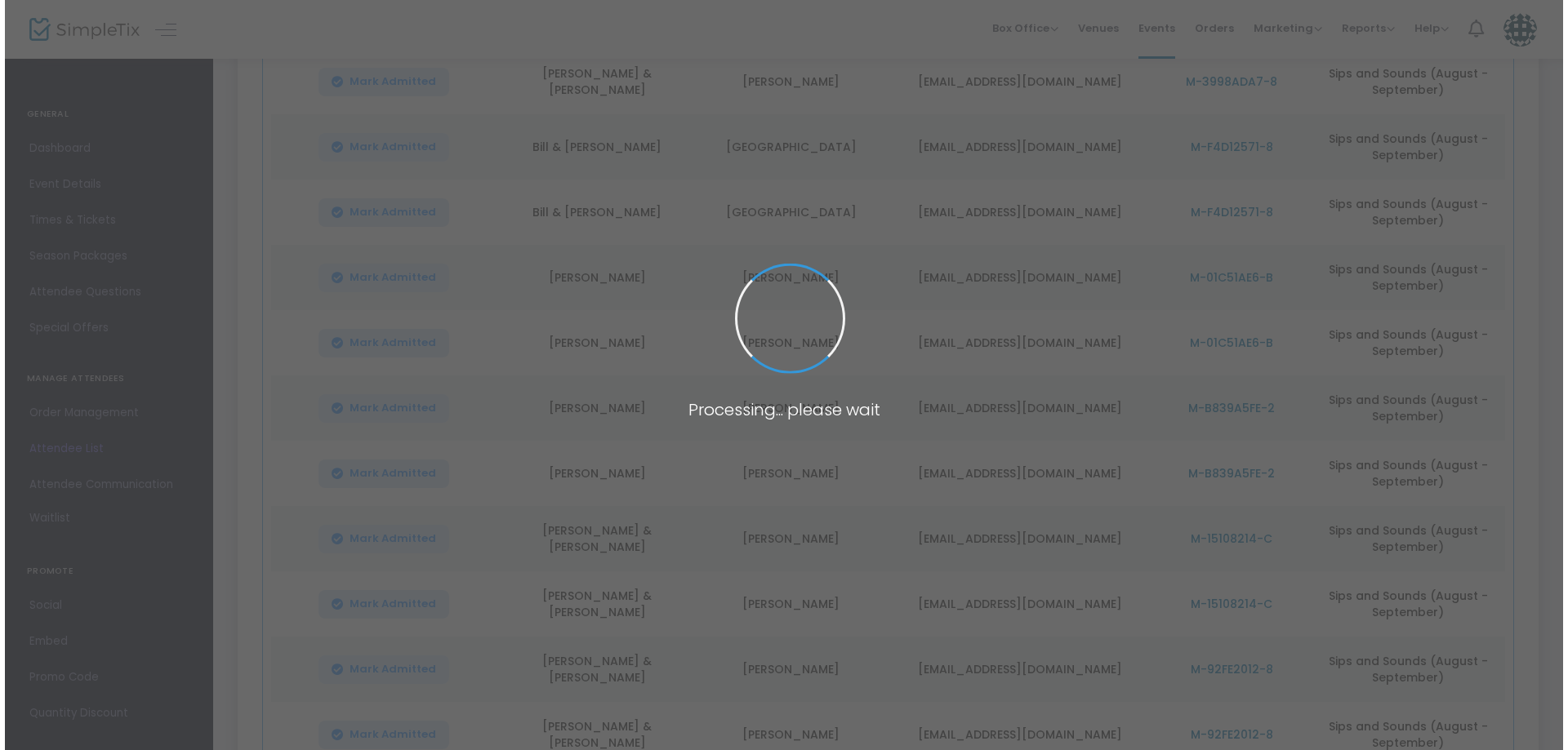
scroll to position [0, 0]
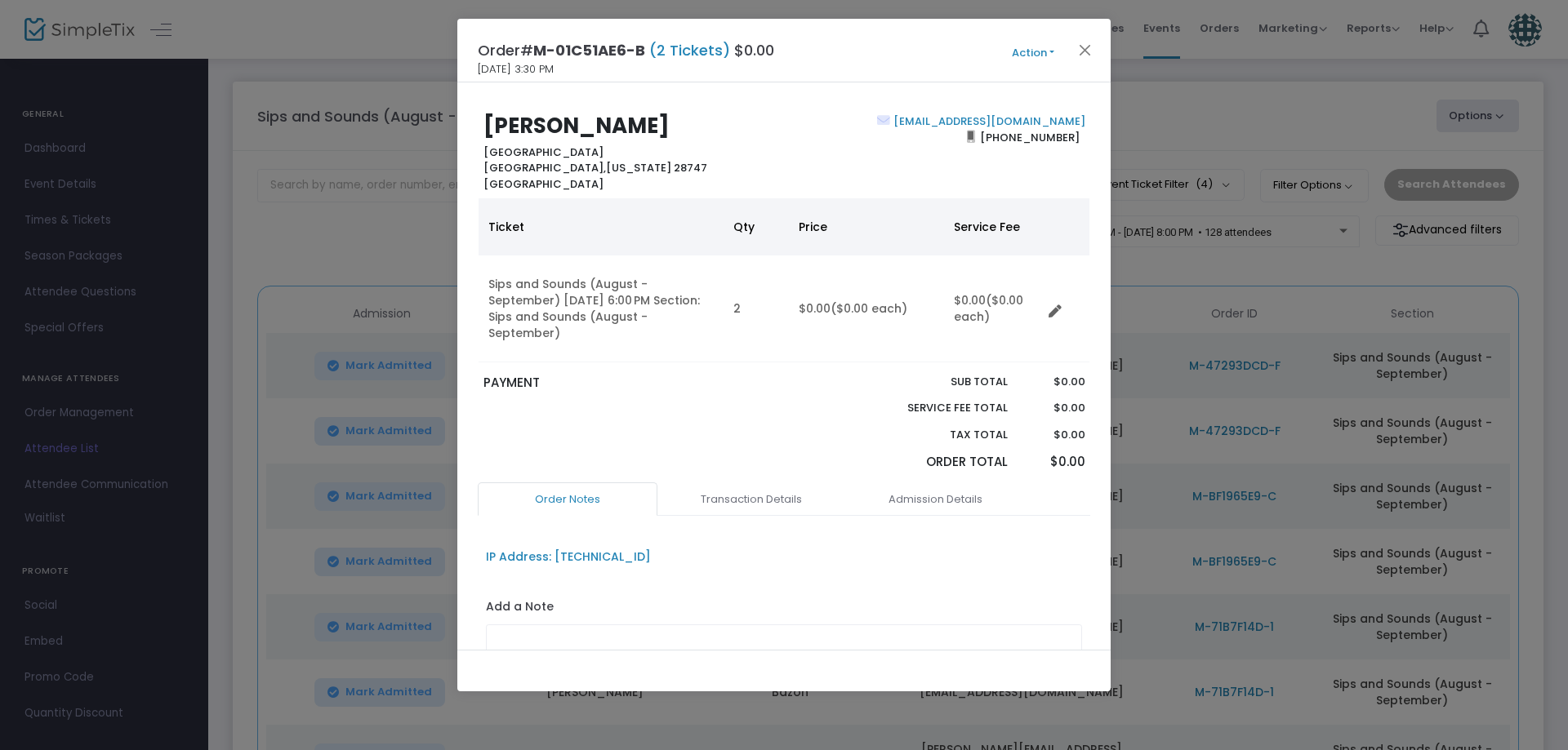
click at [1040, 62] on div "Order# M-01C51AE6-B (2 Tickets) $0.00 9/15/2025 3:30 PM Action Mark Admitted Ed…" at bounding box center [784, 50] width 653 height 64
click at [1041, 55] on button "Action" at bounding box center [1032, 53] width 98 height 18
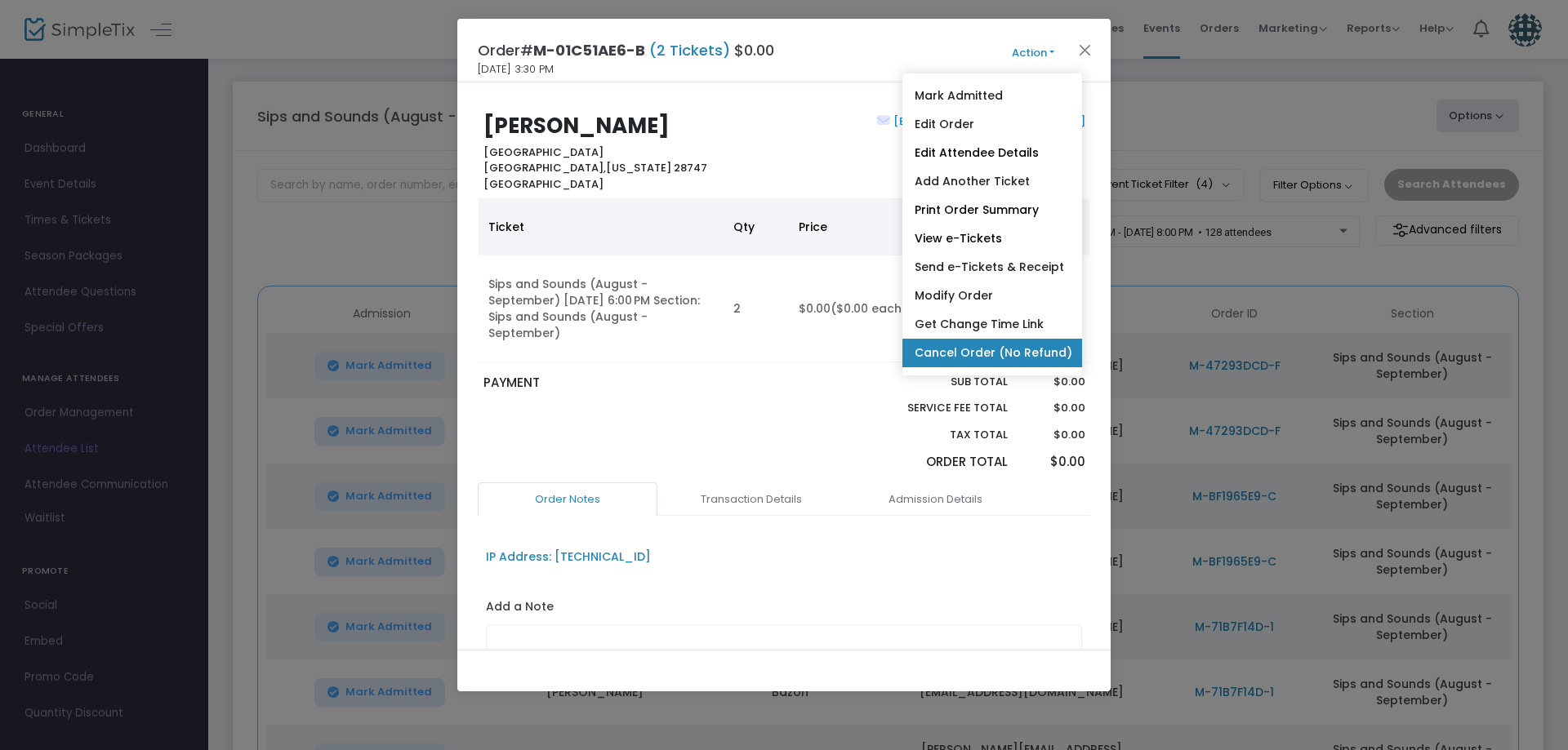
click at [988, 352] on link "Cancel Order (No Refund)" at bounding box center [991, 353] width 180 height 29
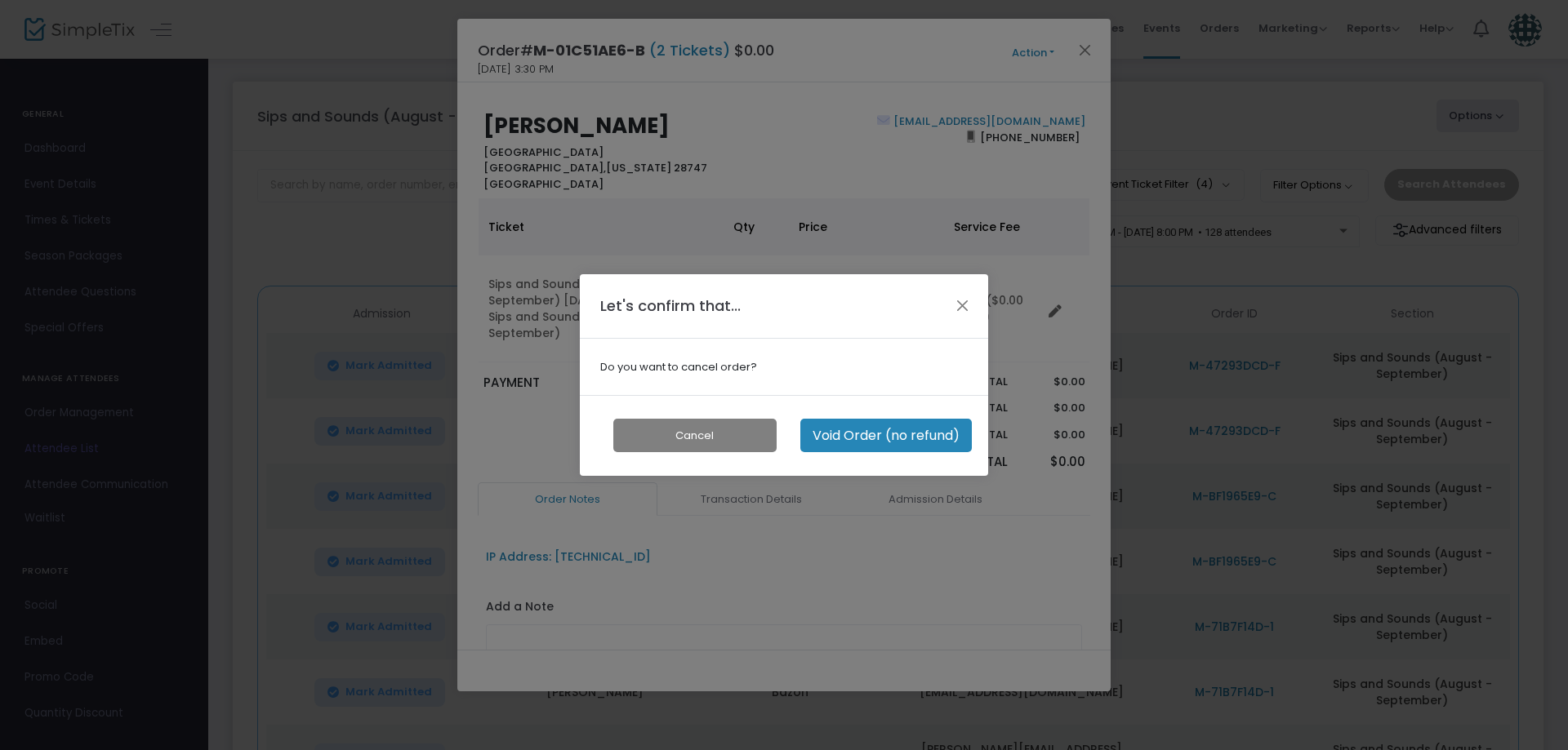
click at [898, 440] on button "Void Order (no refund)" at bounding box center [886, 435] width 171 height 33
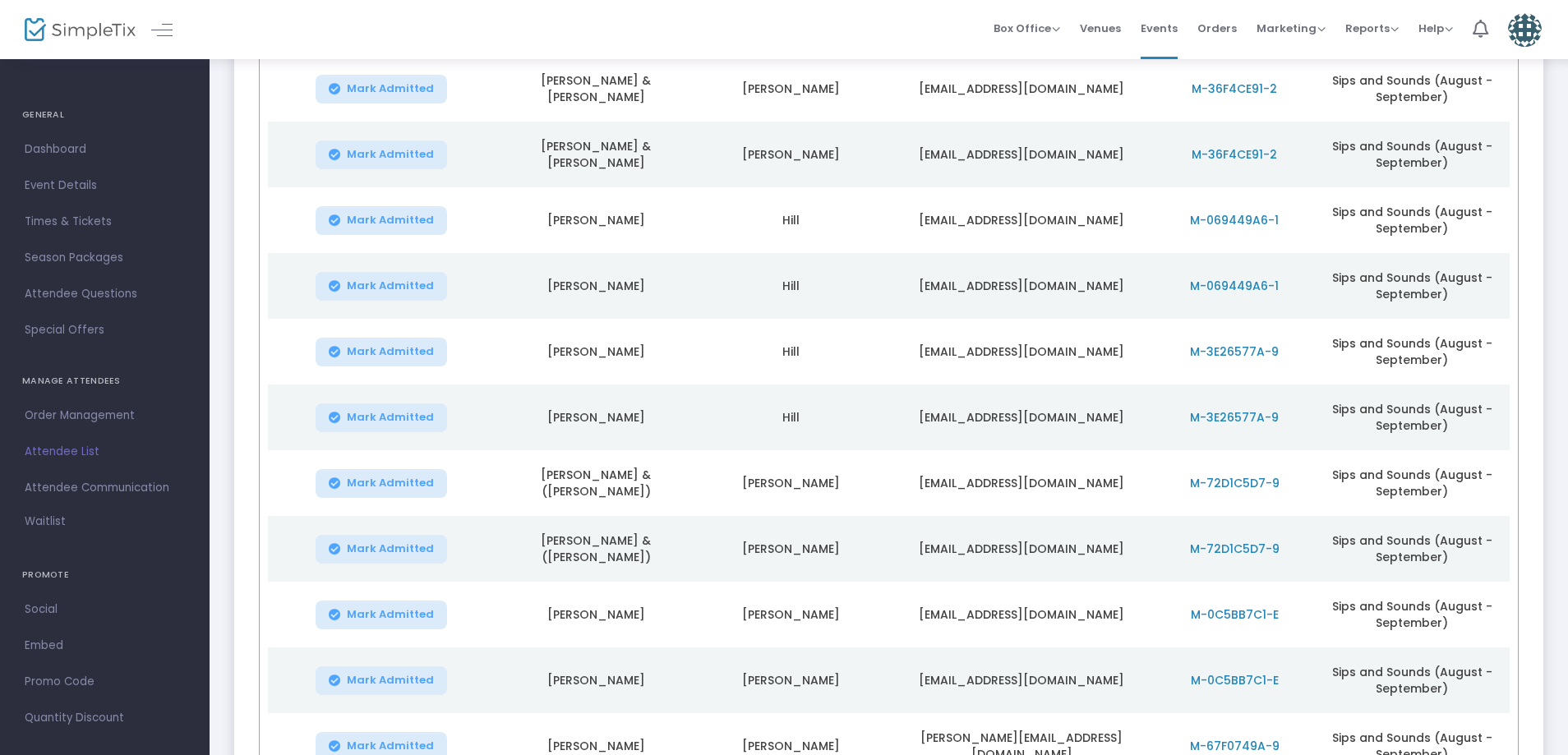
scroll to position [3375, 0]
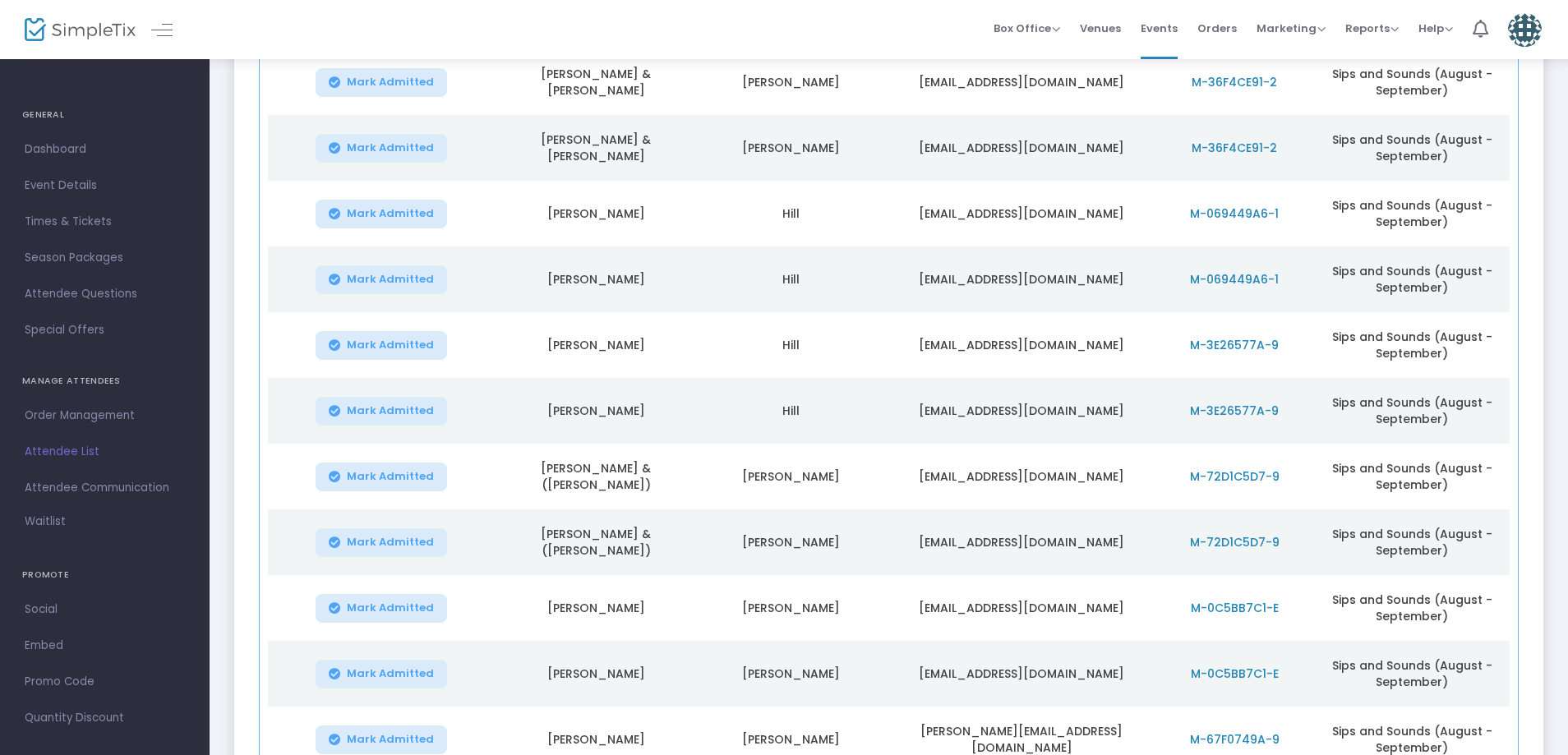
click at [1244, 212] on span "M-069449A6-1" at bounding box center [1234, 214] width 88 height 16
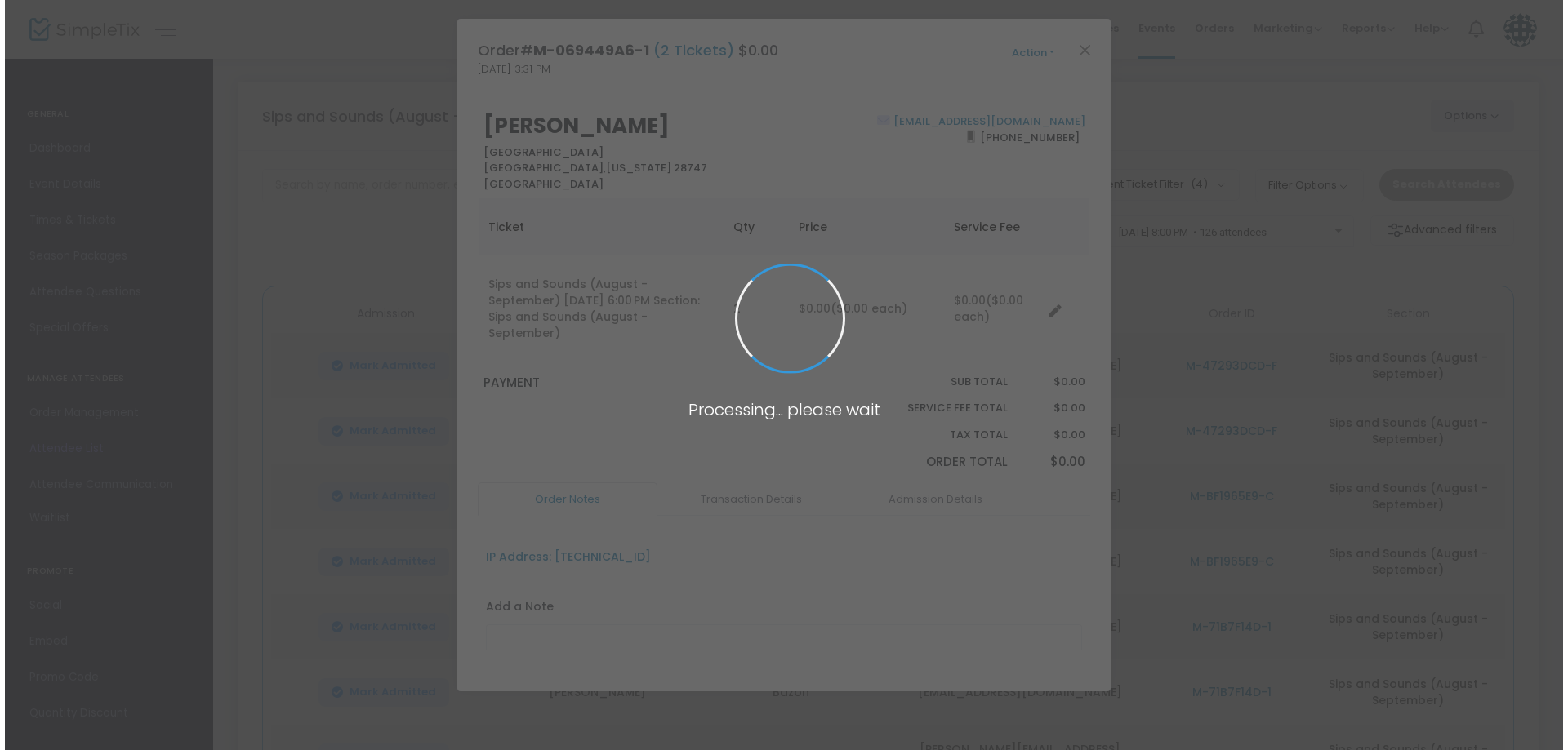
scroll to position [0, 0]
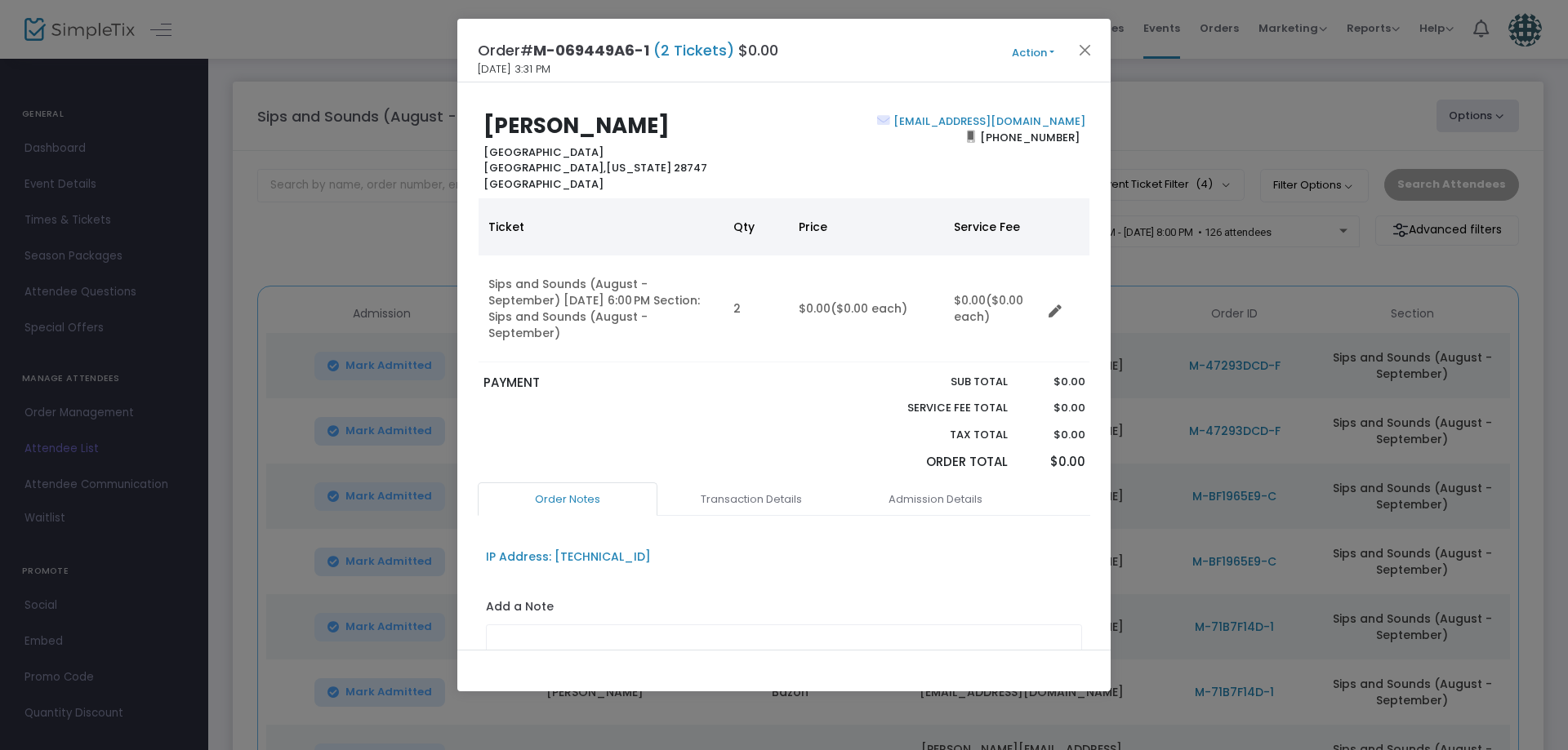
click at [1027, 47] on button "Action" at bounding box center [1032, 53] width 98 height 18
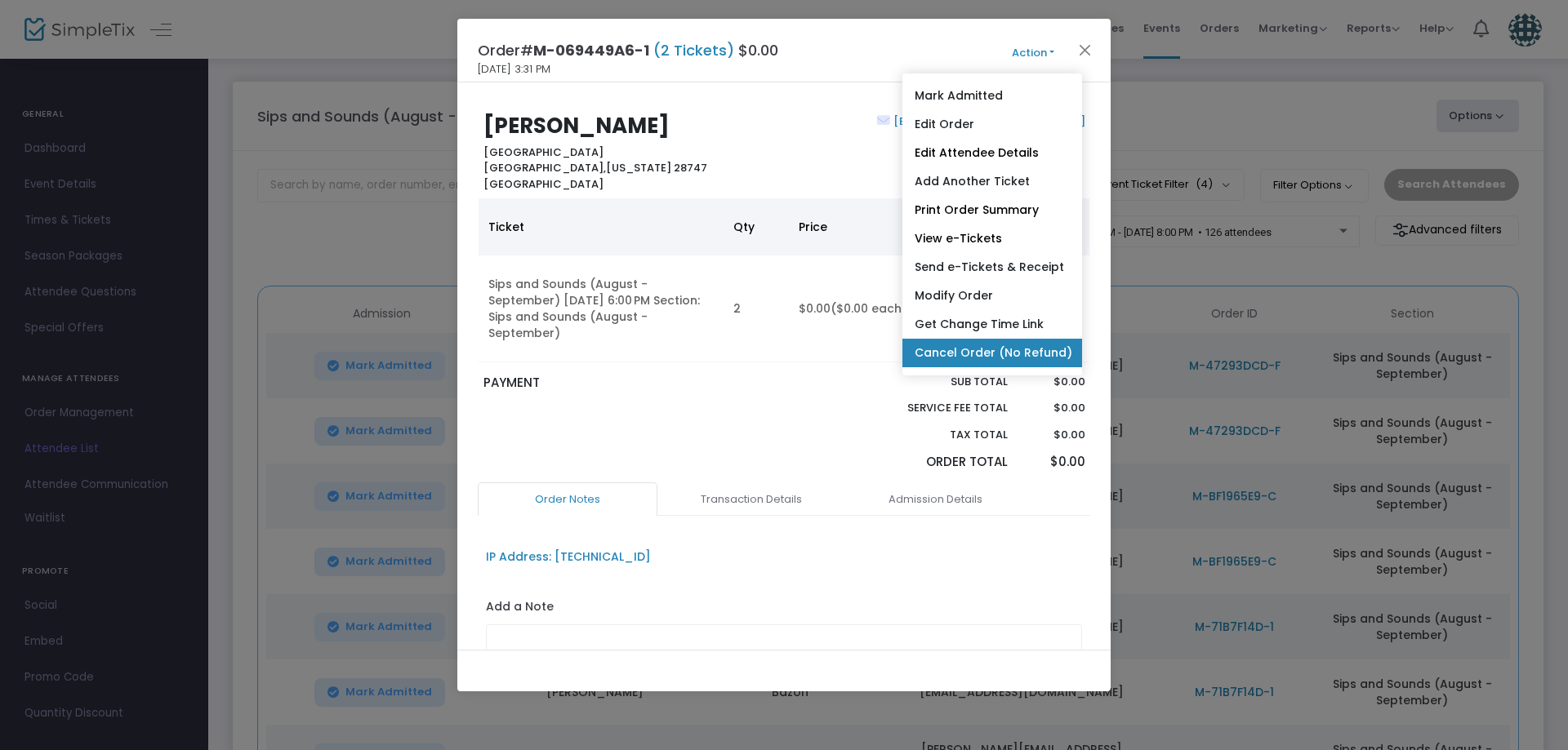
click at [981, 342] on link "Cancel Order (No Refund)" at bounding box center [991, 353] width 180 height 29
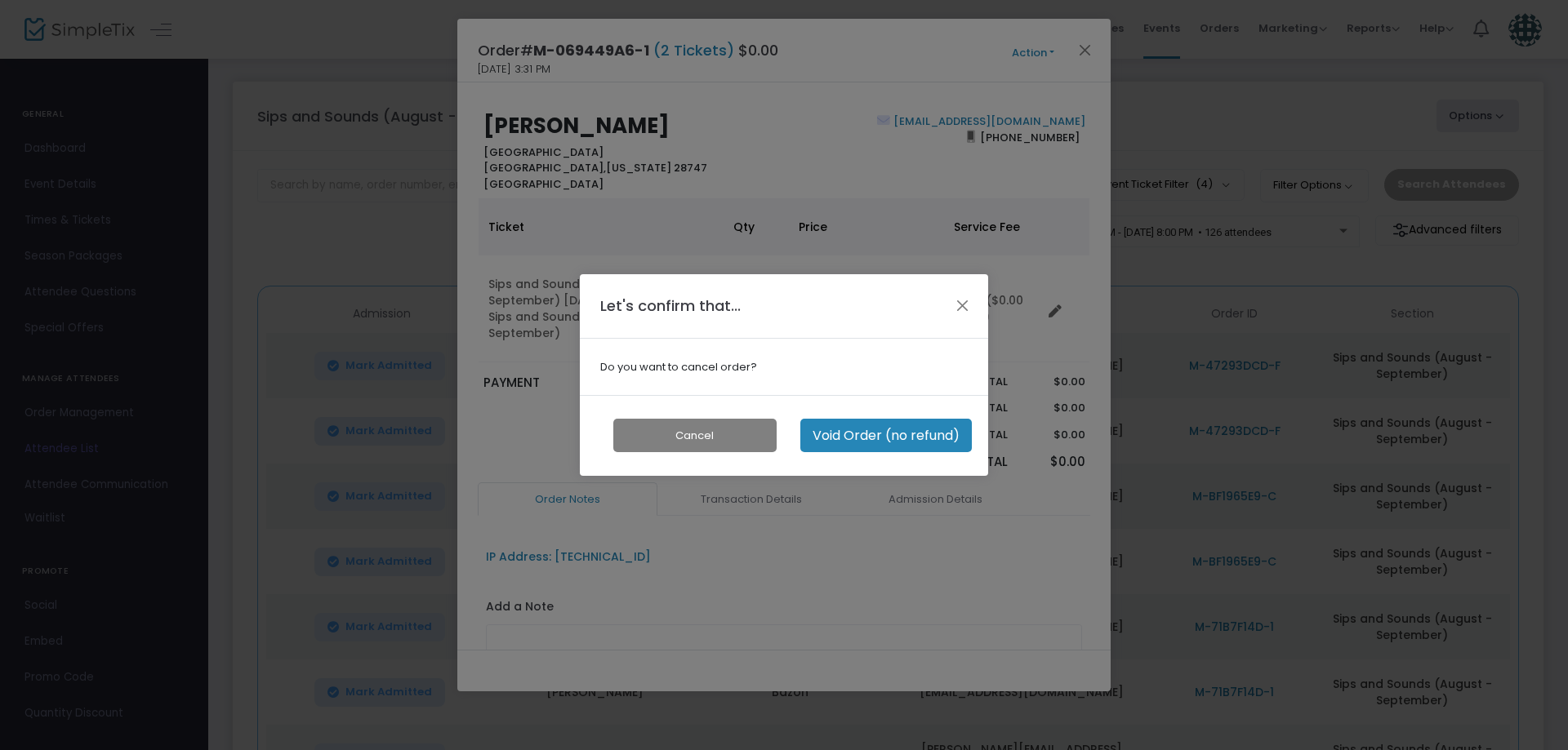
click at [849, 414] on div "Cancel Void Order (no refund)" at bounding box center [784, 435] width 408 height 81
click at [849, 432] on button "Void Order (no refund)" at bounding box center [886, 435] width 171 height 33
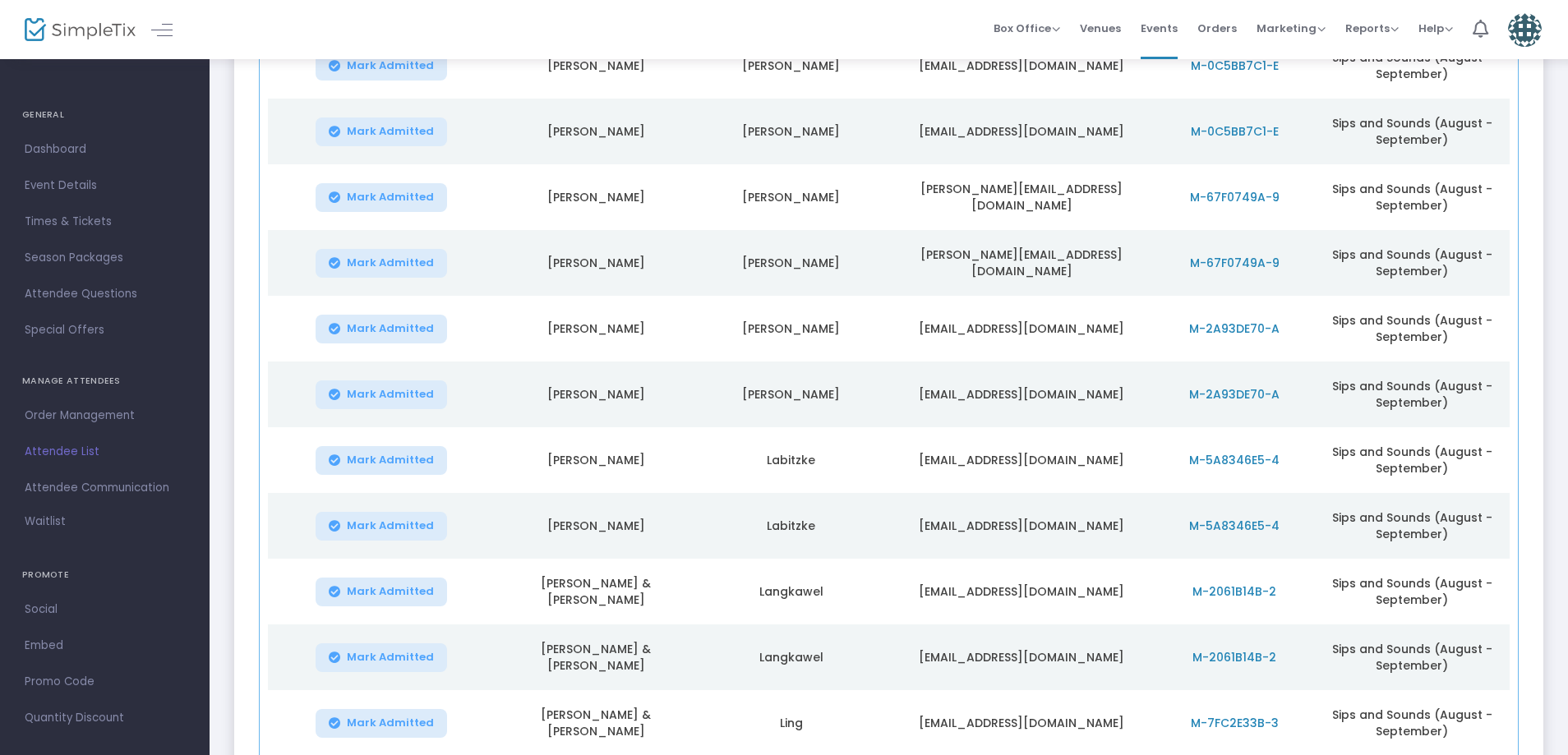
scroll to position [3787, 0]
